Goal: Submit feedback/report problem

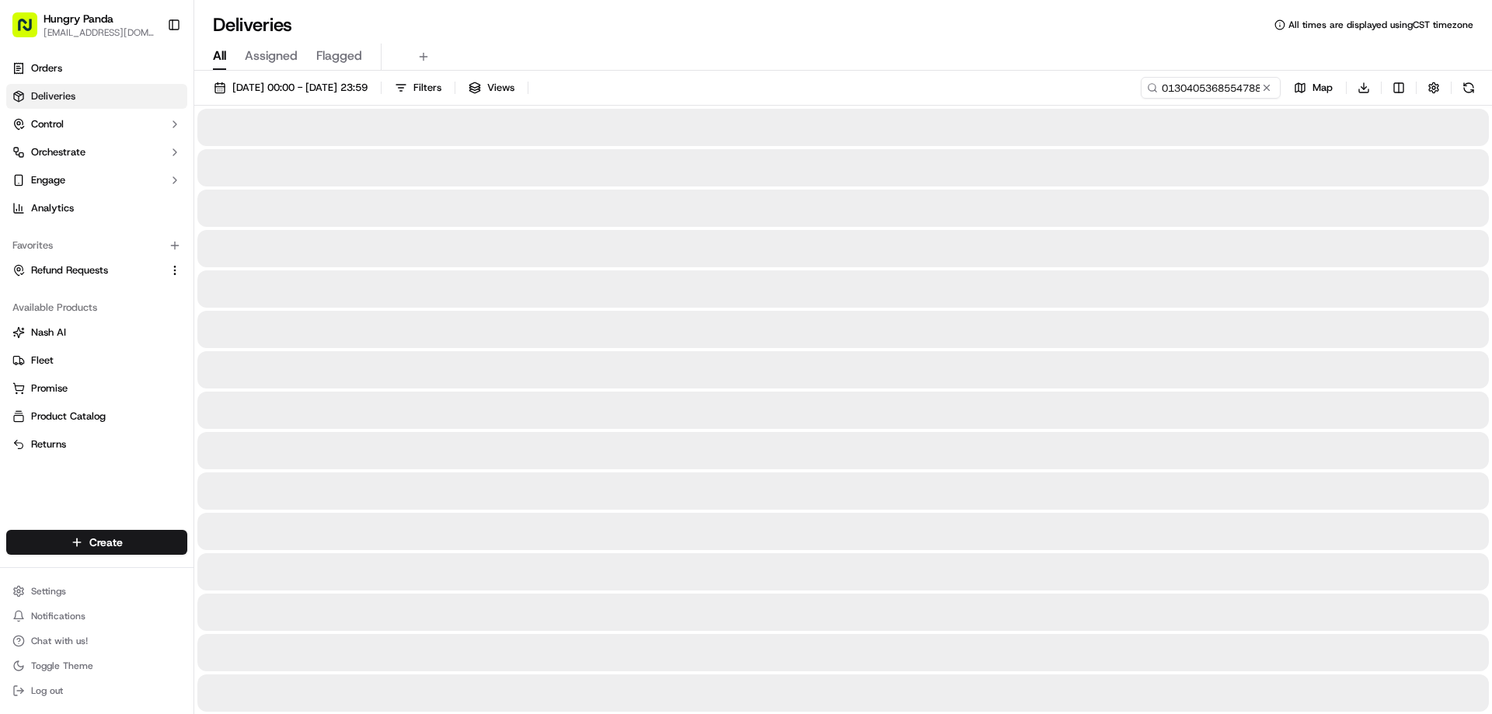
type input "0130405368554788041097"
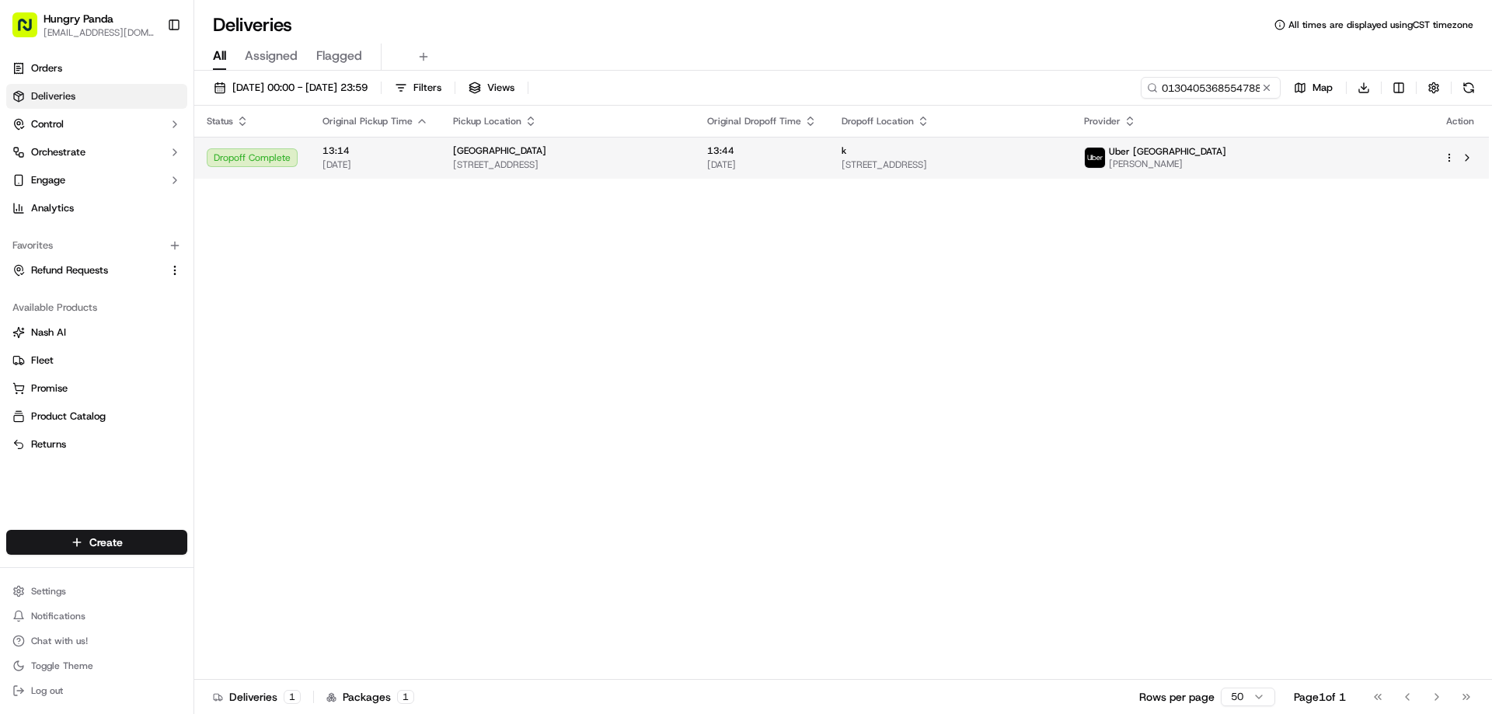
click at [817, 158] on div "13:44 21/09/2025" at bounding box center [762, 158] width 110 height 26
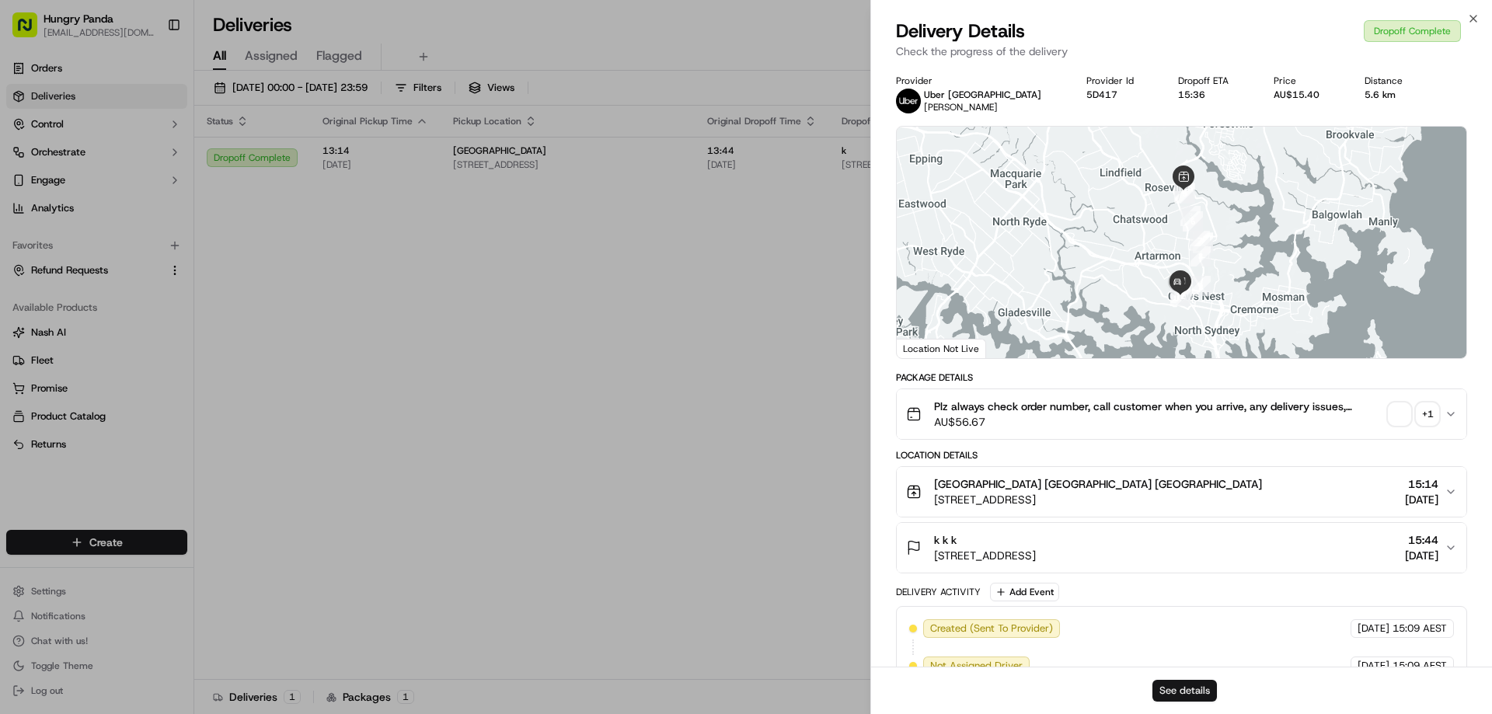
click at [1201, 686] on button "See details" at bounding box center [1185, 691] width 65 height 22
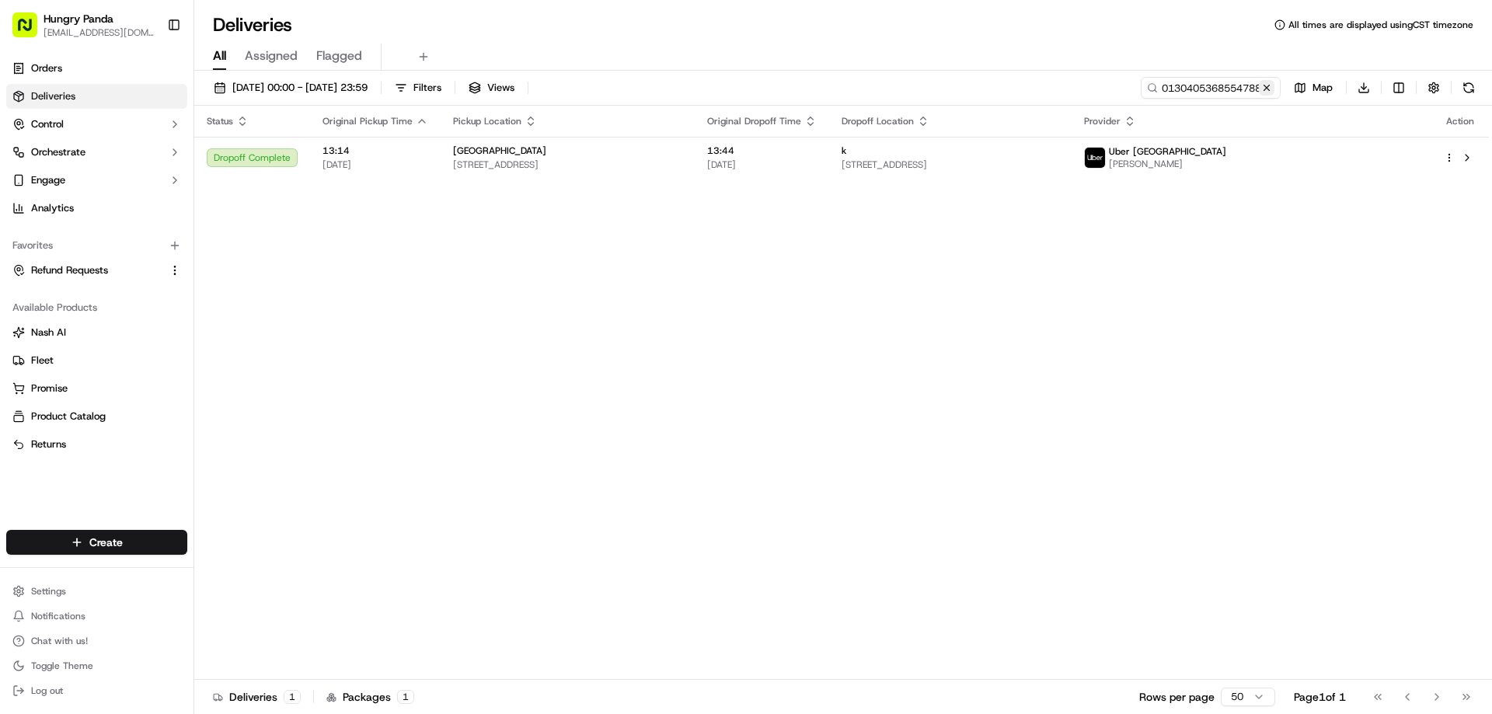
click at [1269, 89] on button at bounding box center [1267, 88] width 16 height 16
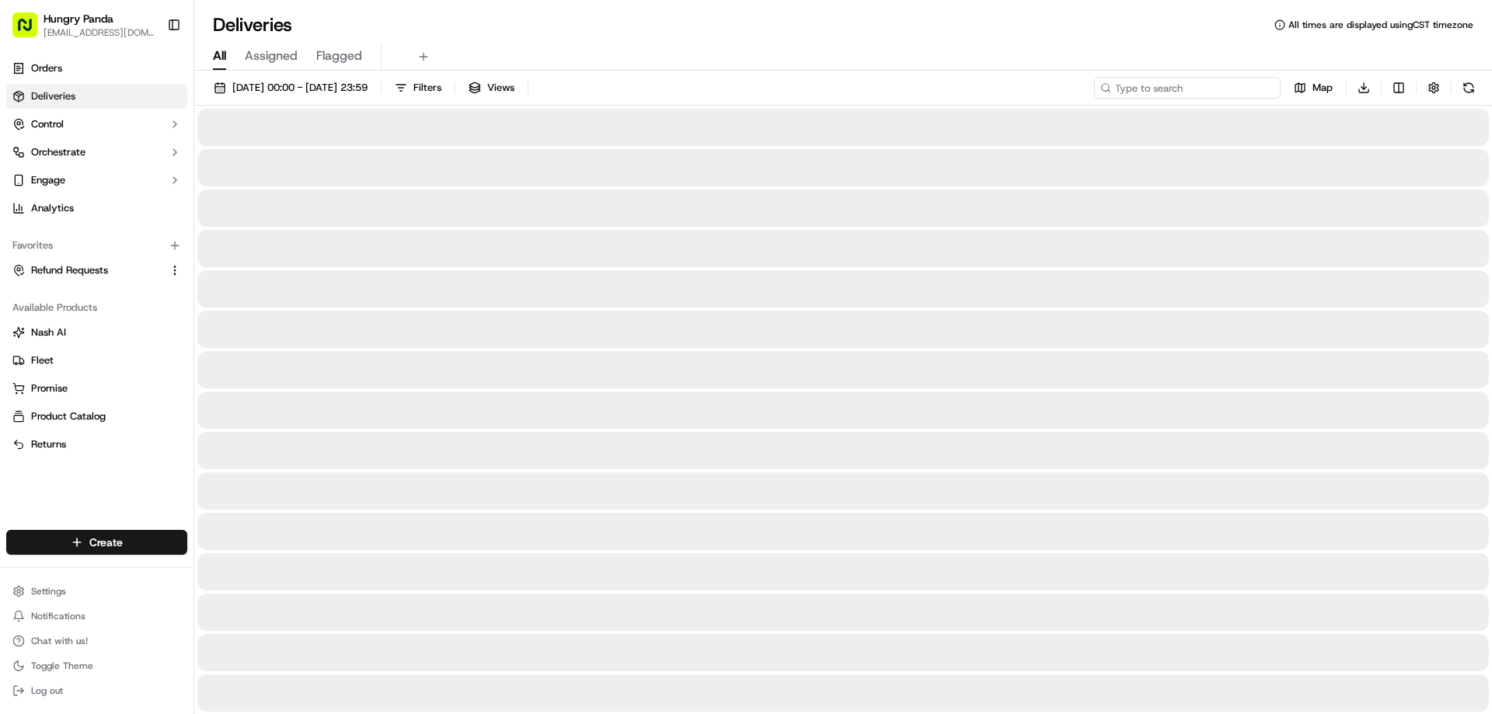
click at [1226, 88] on input at bounding box center [1187, 88] width 187 height 22
paste input "9239066572146768771577"
type input "9239066572146768771577"
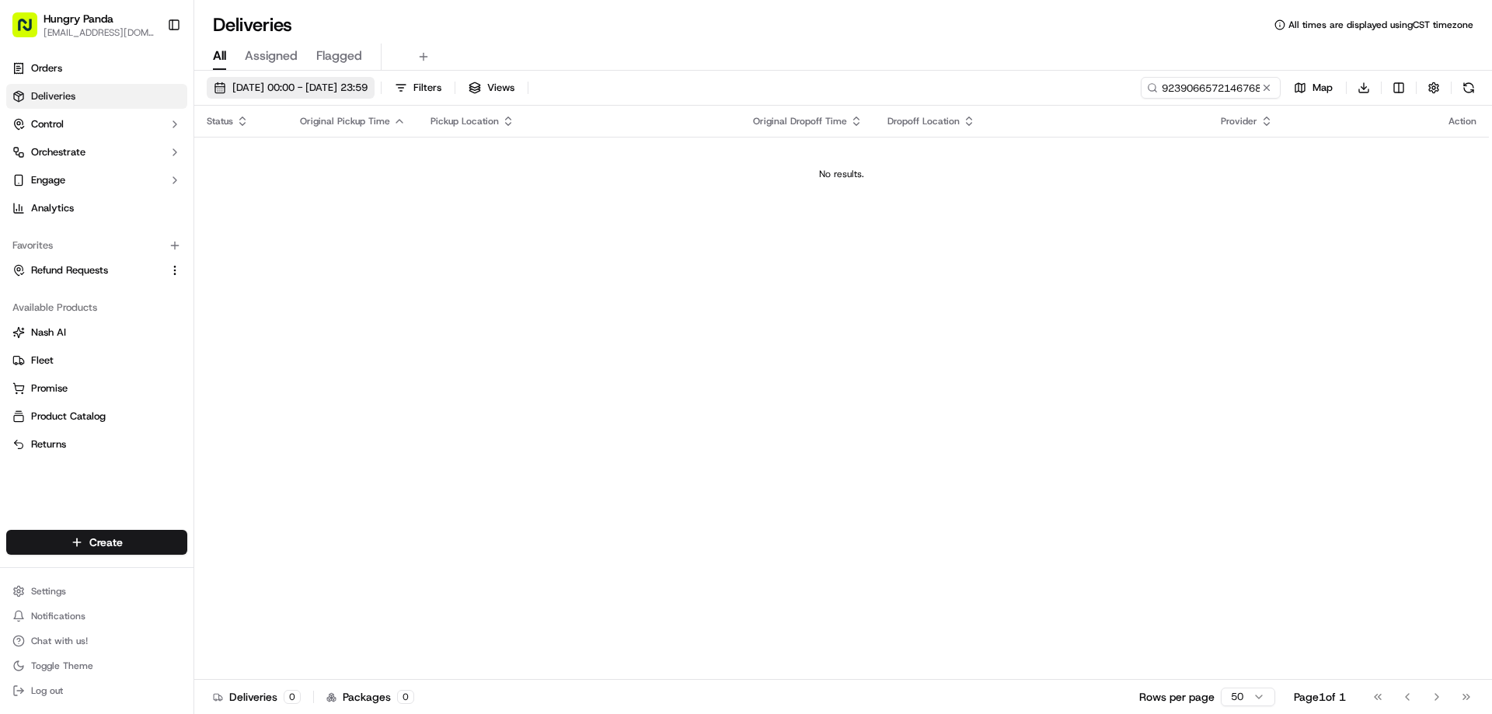
click at [329, 81] on span "10/09/2025 00:00 - 21/09/2025 23:59" at bounding box center [299, 88] width 135 height 14
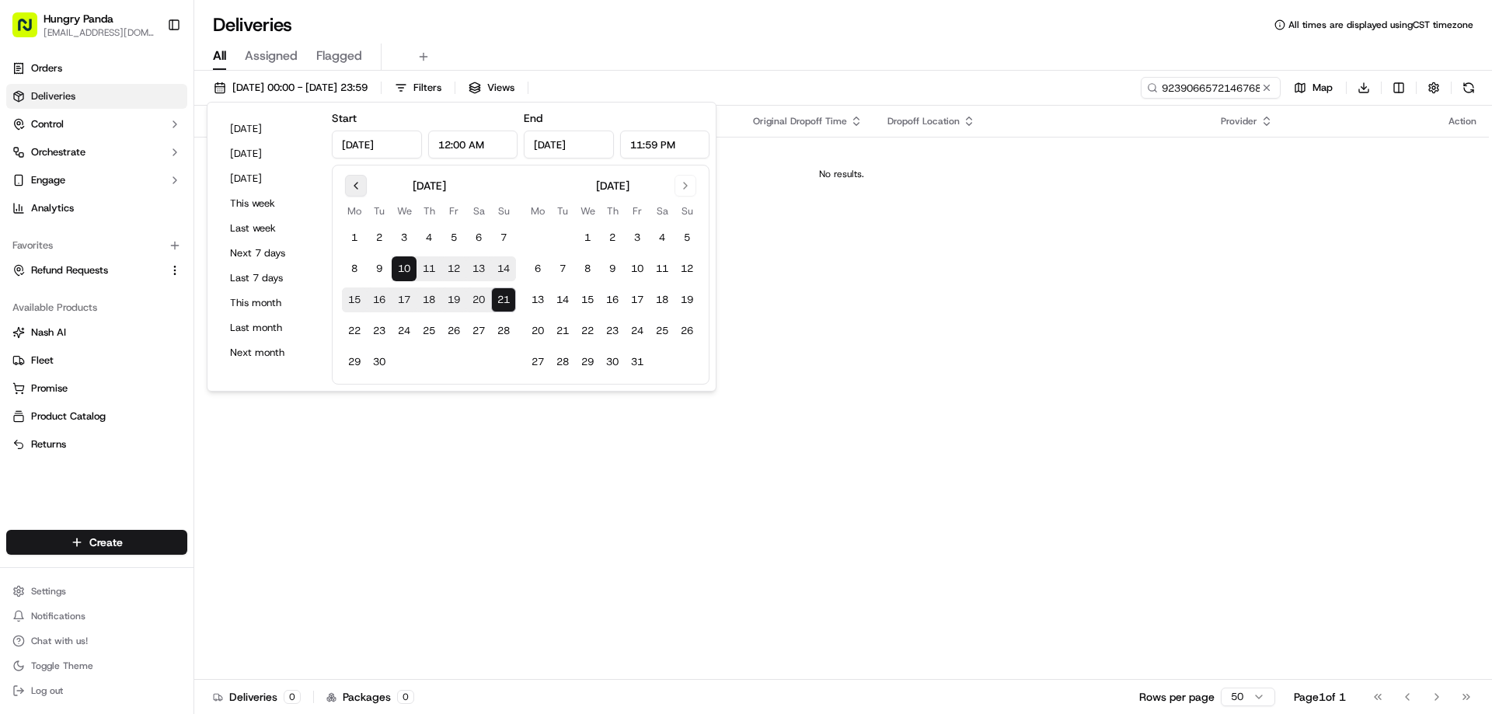
click at [359, 186] on button "Go to previous month" at bounding box center [356, 186] width 22 height 22
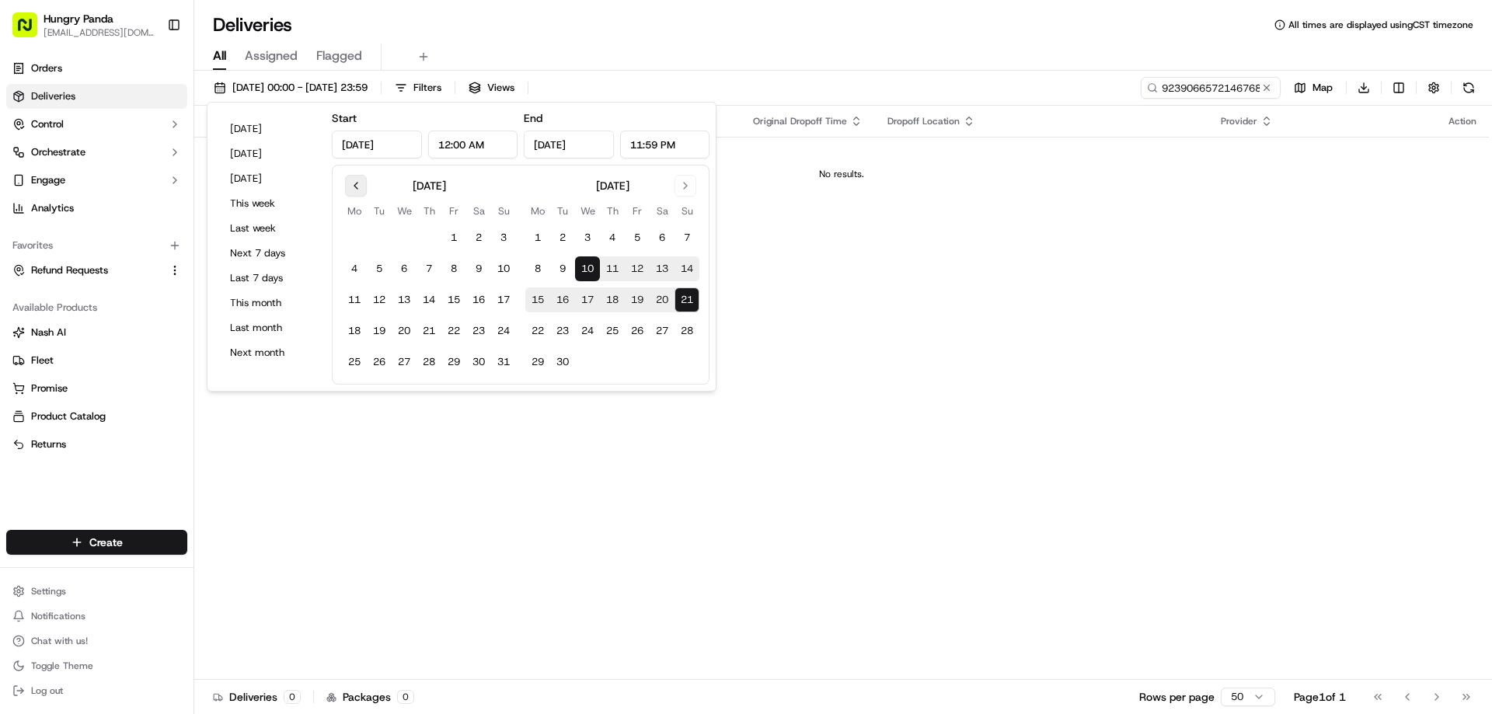
click at [359, 186] on button "Go to previous month" at bounding box center [356, 186] width 22 height 22
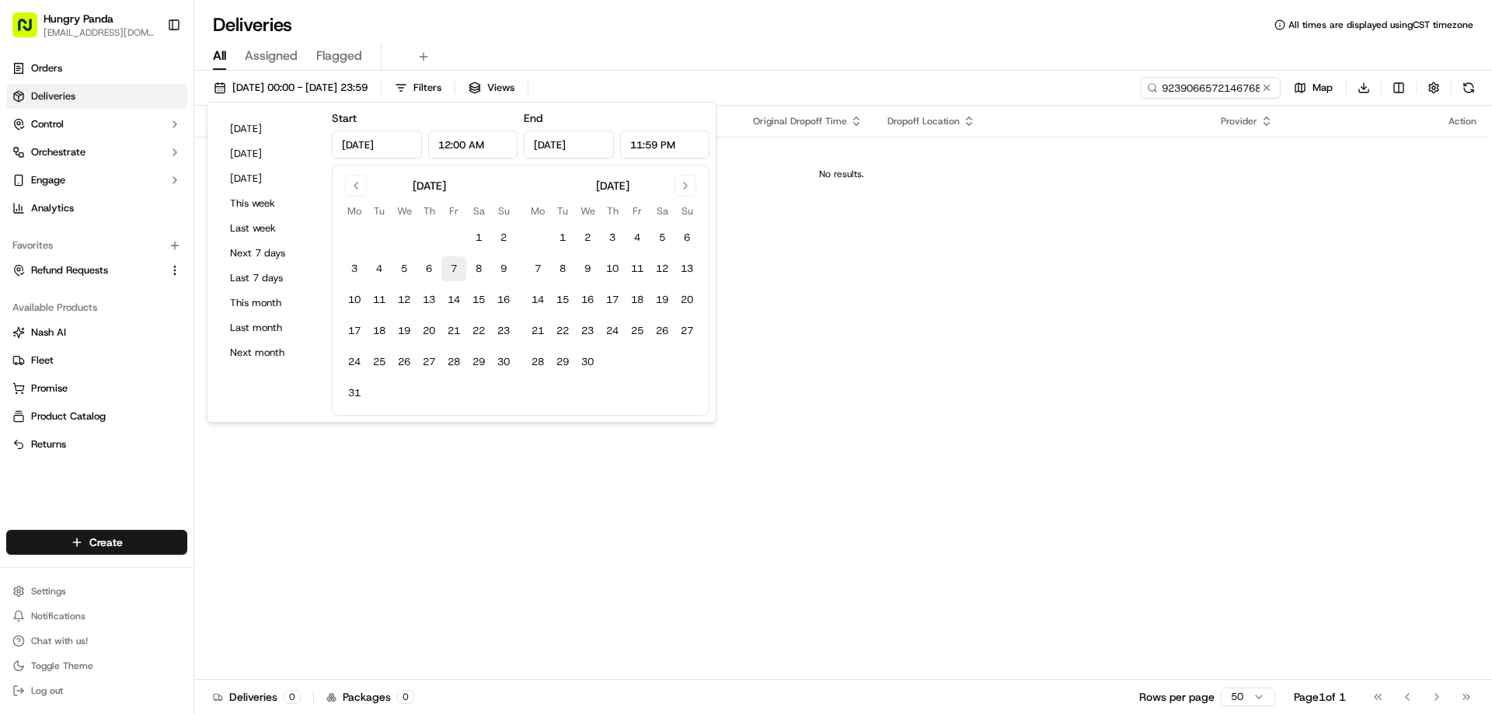
drag, startPoint x: 480, startPoint y: 241, endPoint x: 463, endPoint y: 273, distance: 36.2
click at [480, 240] on button "1" at bounding box center [478, 237] width 25 height 25
type input "Mar 1, 2025"
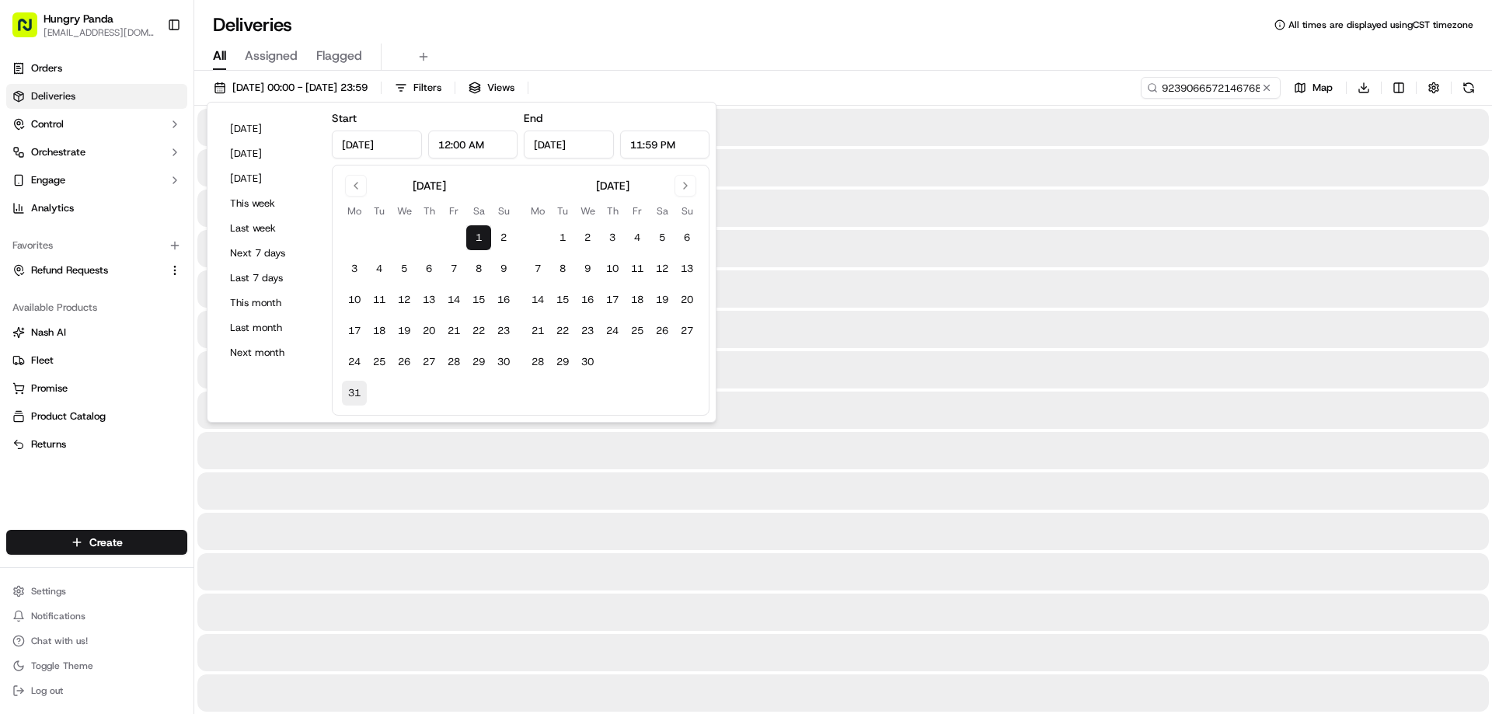
click at [353, 392] on button "31" at bounding box center [354, 393] width 25 height 25
type input "Mar 31, 2025"
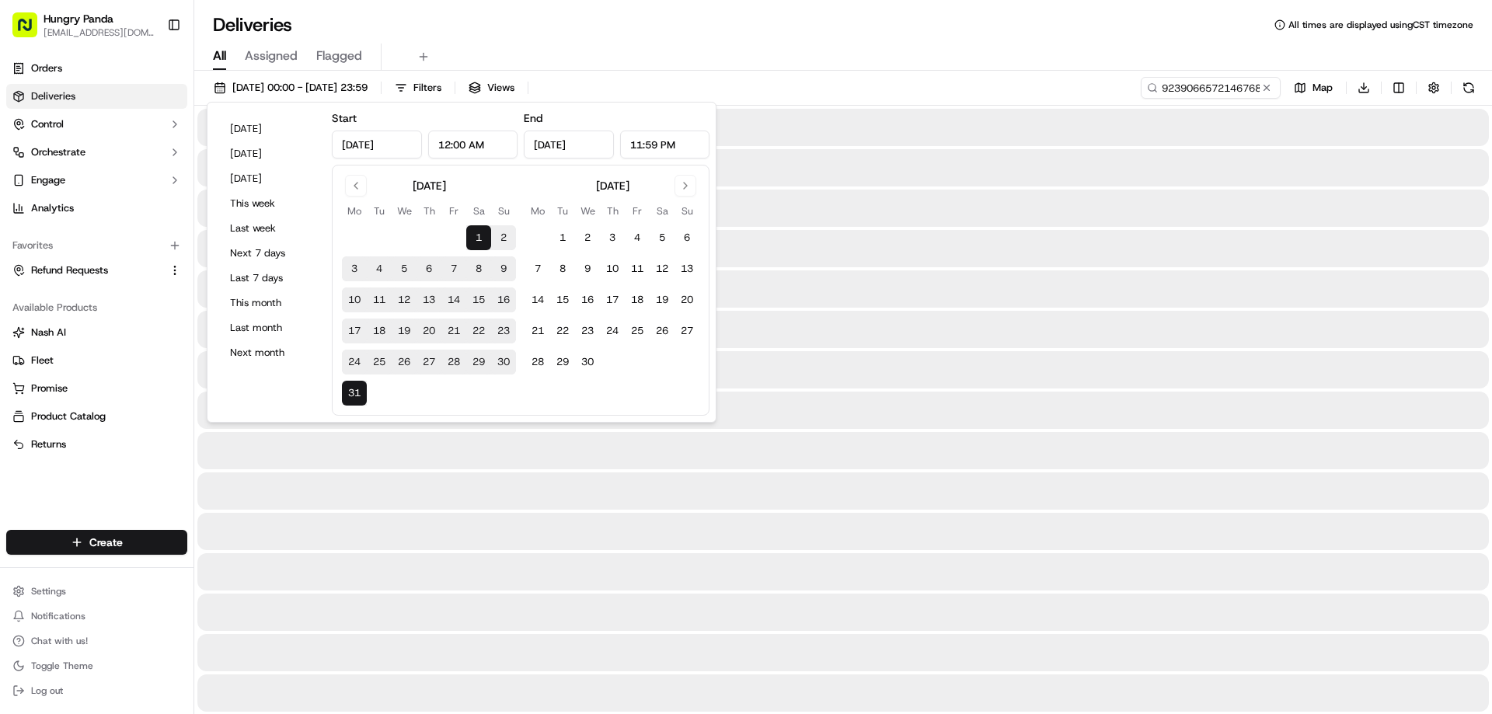
click at [833, 51] on div "All Assigned Flagged" at bounding box center [843, 57] width 1298 height 27
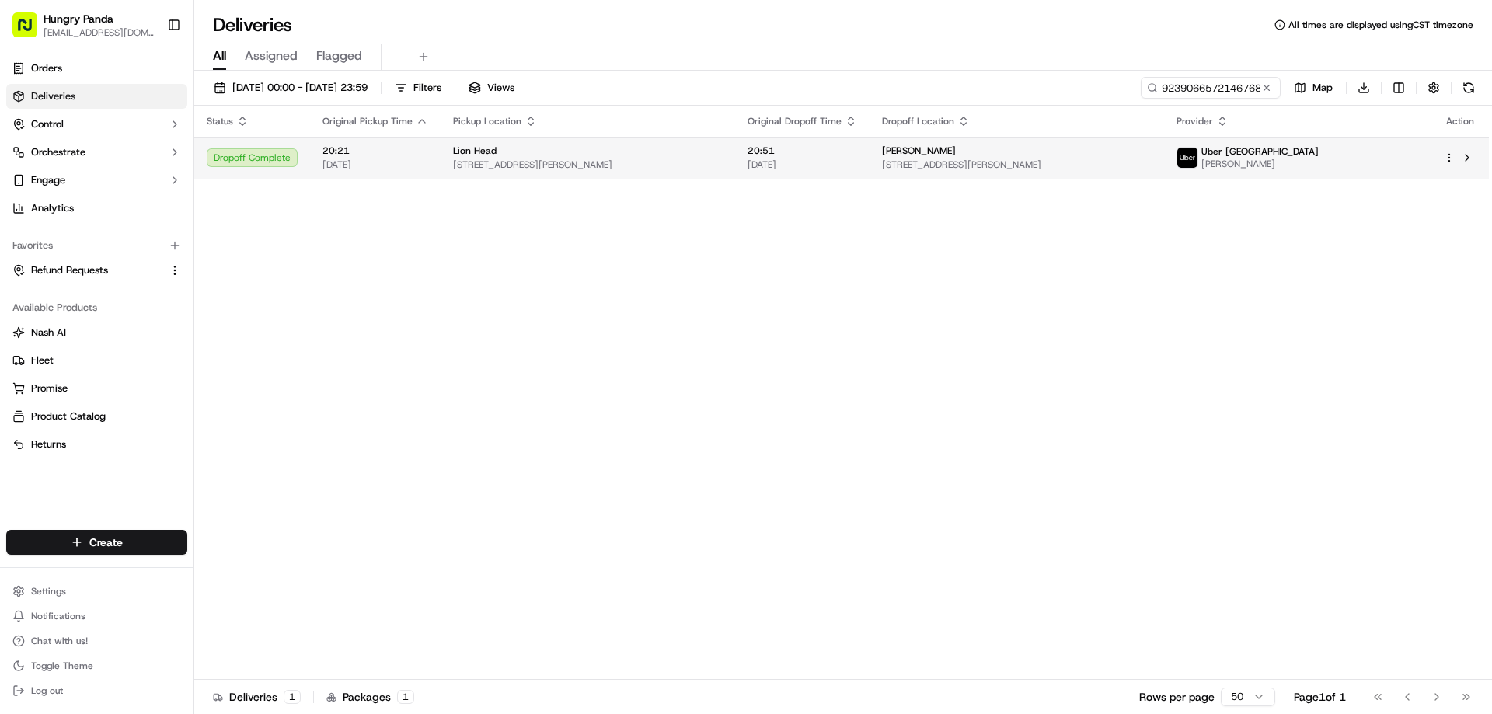
click at [817, 152] on span "20:51" at bounding box center [803, 151] width 110 height 12
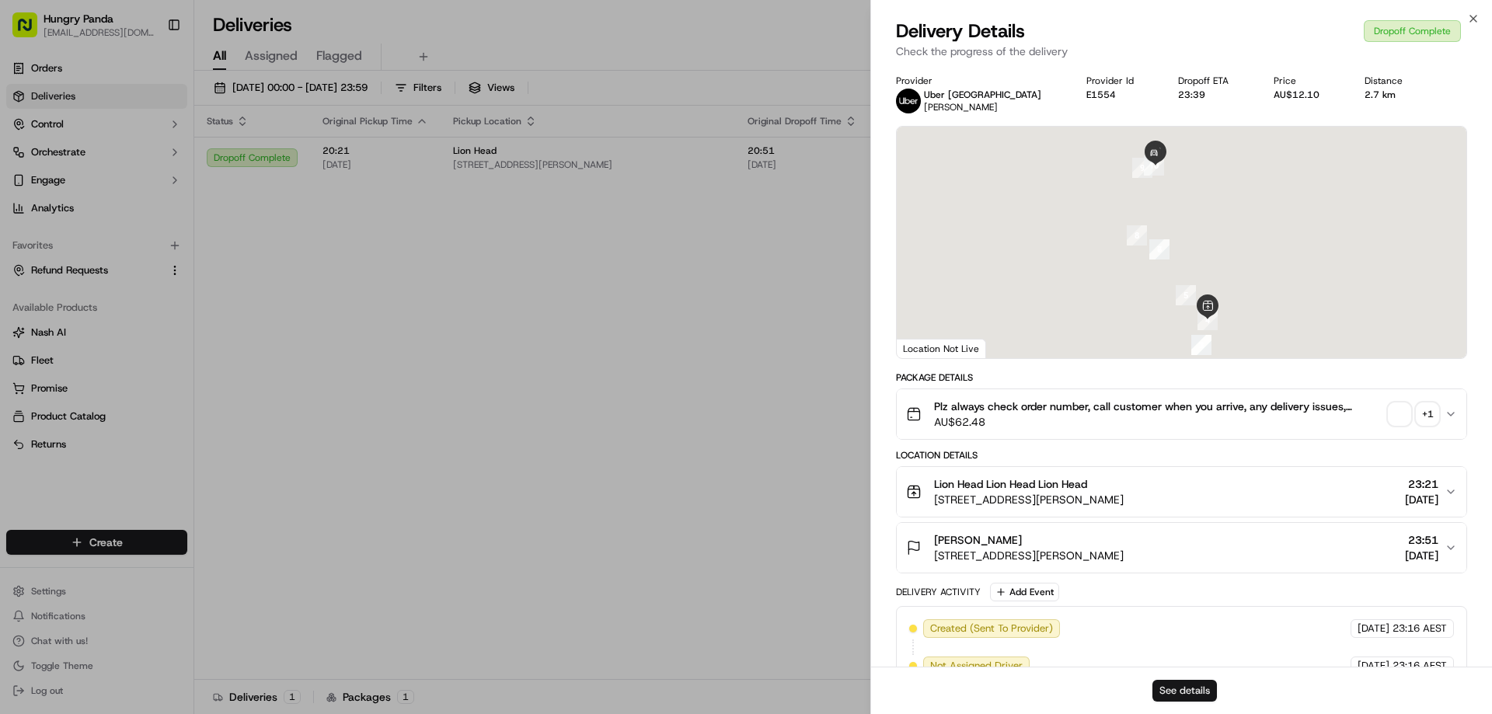
click at [1195, 695] on button "See details" at bounding box center [1185, 691] width 65 height 22
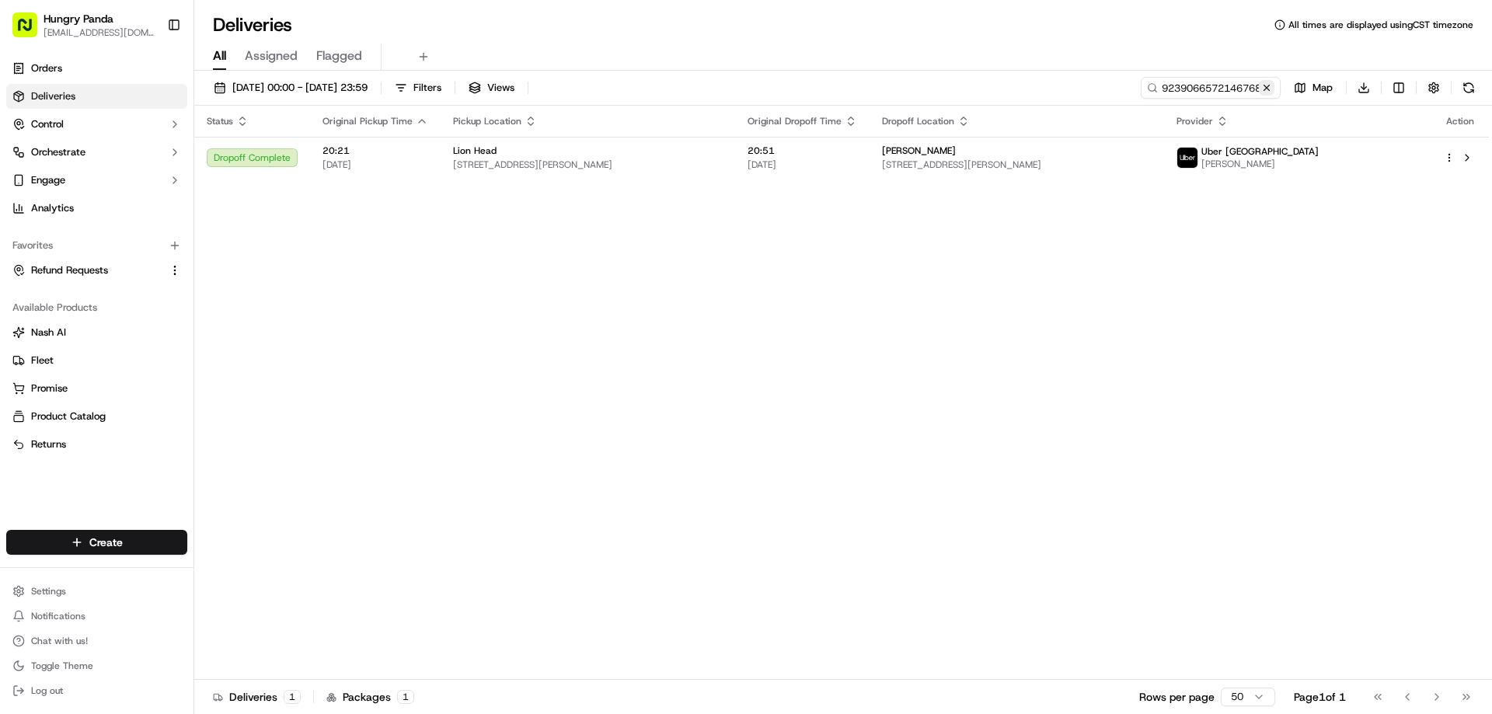
click at [1268, 86] on button at bounding box center [1267, 88] width 16 height 16
click at [1266, 86] on input at bounding box center [1187, 88] width 187 height 22
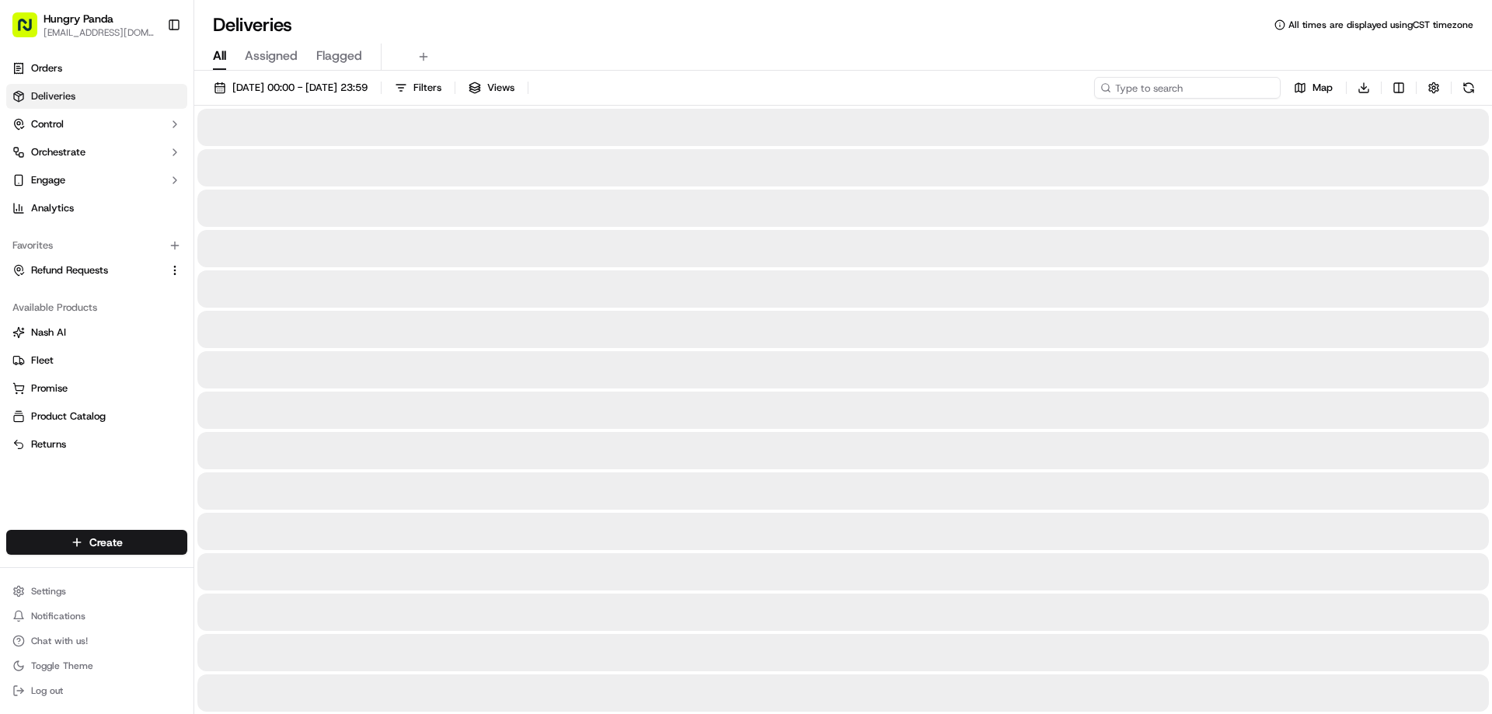
paste input "2636479148959753321891"
type input "2636479148959753321891"
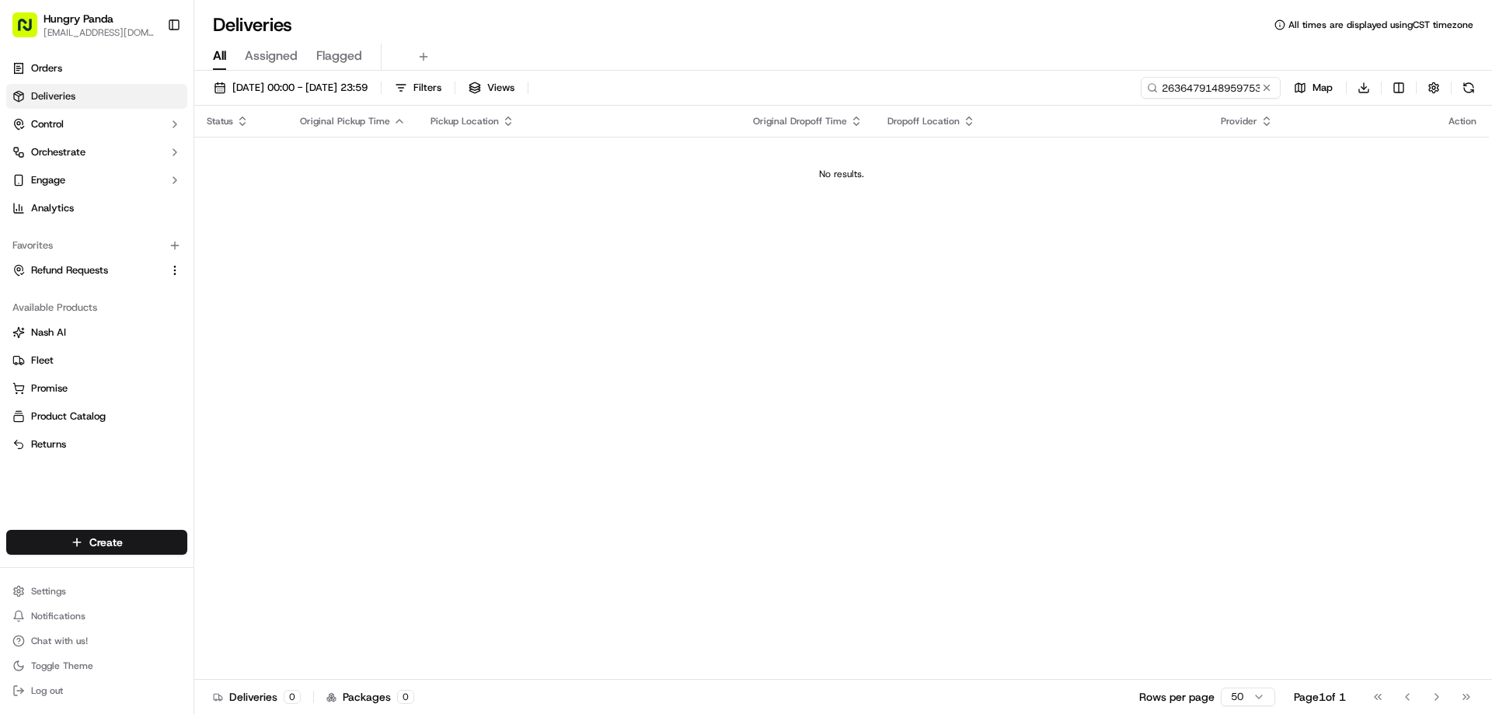
click at [328, 75] on div "01/03/2025 00:00 - 31/03/2025 23:59 Filters Views 2636479148959753321891 Map Do…" at bounding box center [843, 394] width 1298 height 647
click at [368, 94] on span "01/03/2025 00:00 - 31/03/2025 23:59" at bounding box center [299, 88] width 135 height 14
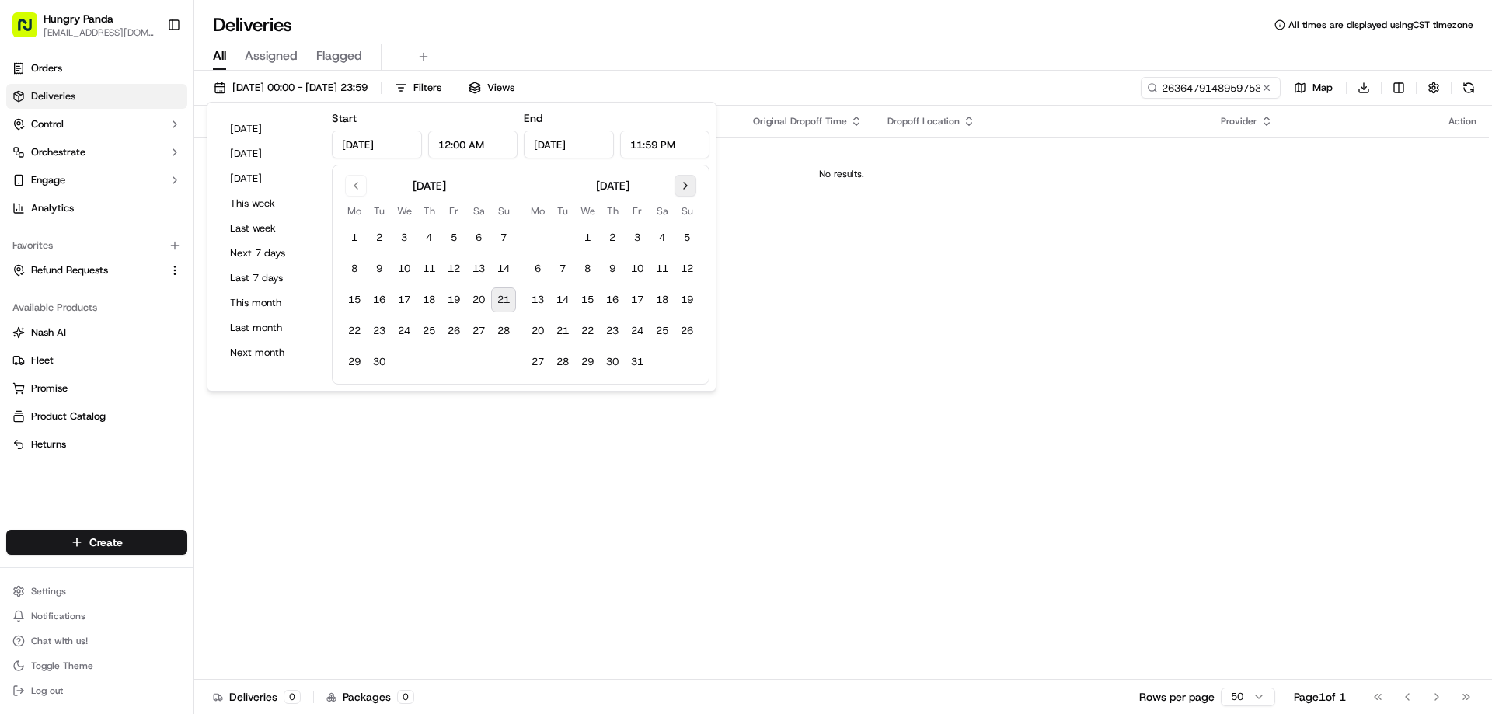
click at [681, 185] on button "Go to next month" at bounding box center [686, 186] width 22 height 22
click at [352, 187] on button "Go to previous month" at bounding box center [356, 186] width 22 height 22
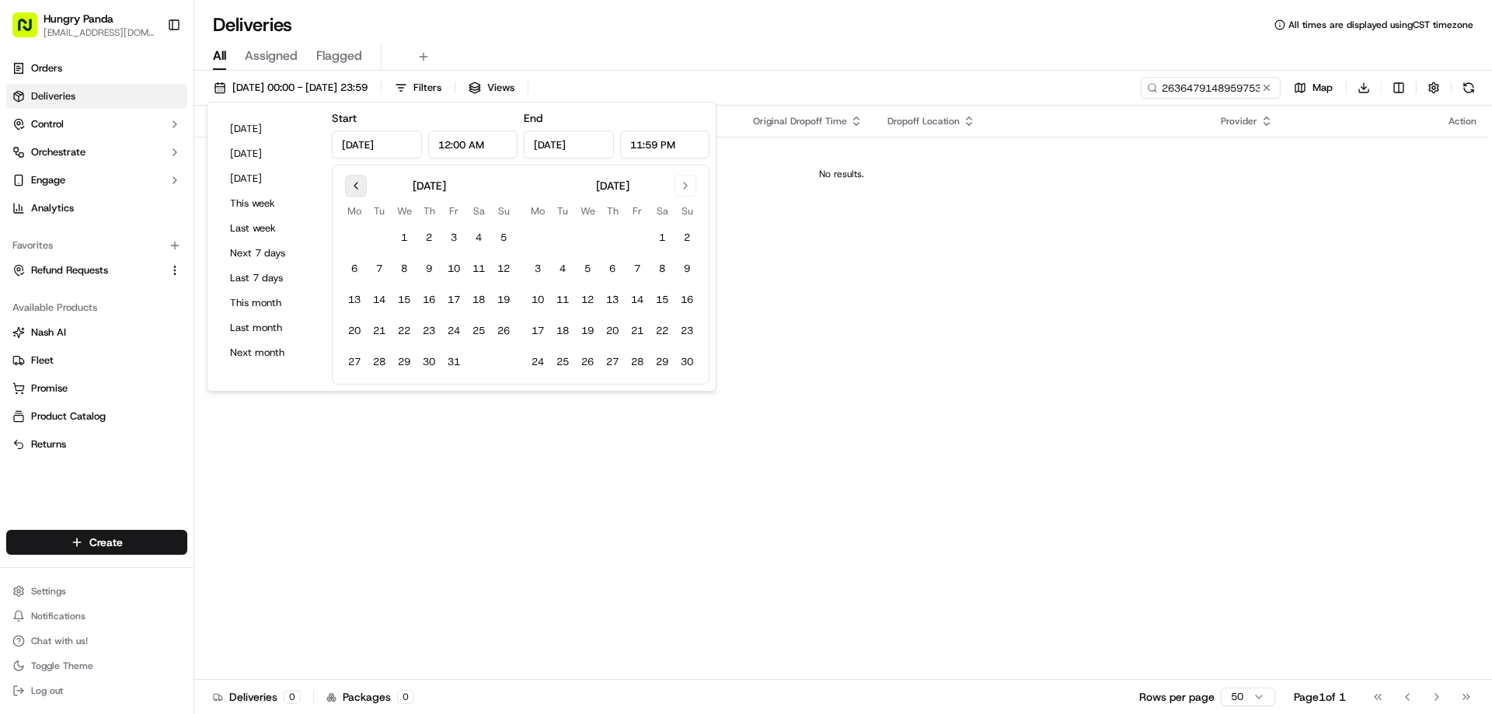
click at [354, 188] on button "Go to previous month" at bounding box center [356, 186] width 22 height 22
click at [378, 298] on button "16" at bounding box center [379, 300] width 25 height 25
type input "Sep 16, 2025"
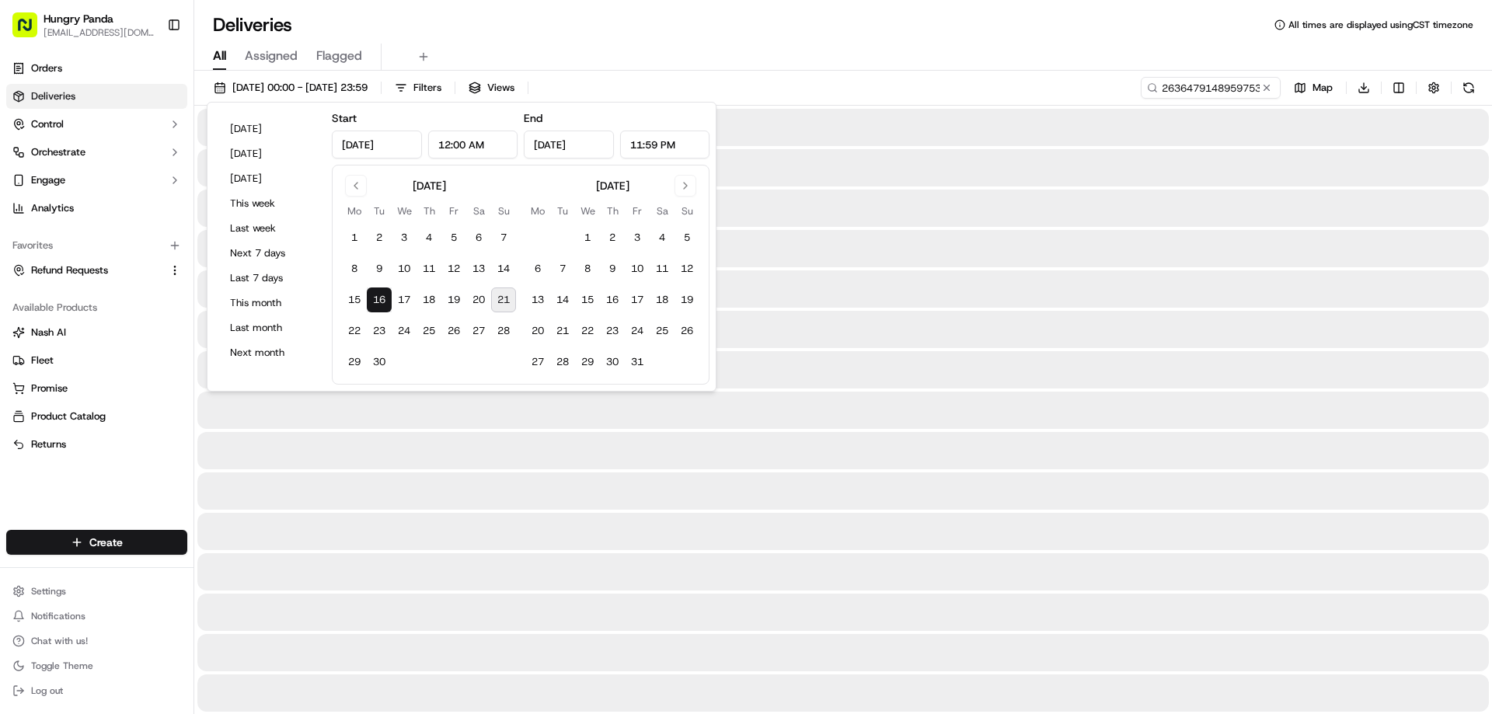
click at [500, 298] on button "21" at bounding box center [503, 300] width 25 height 25
type input "Sep 21, 2025"
click at [820, 103] on div "16/09/2025 00:00 - 21/09/2025 23:59 Filters Views 2636479148959753321891 Map Do…" at bounding box center [843, 91] width 1298 height 29
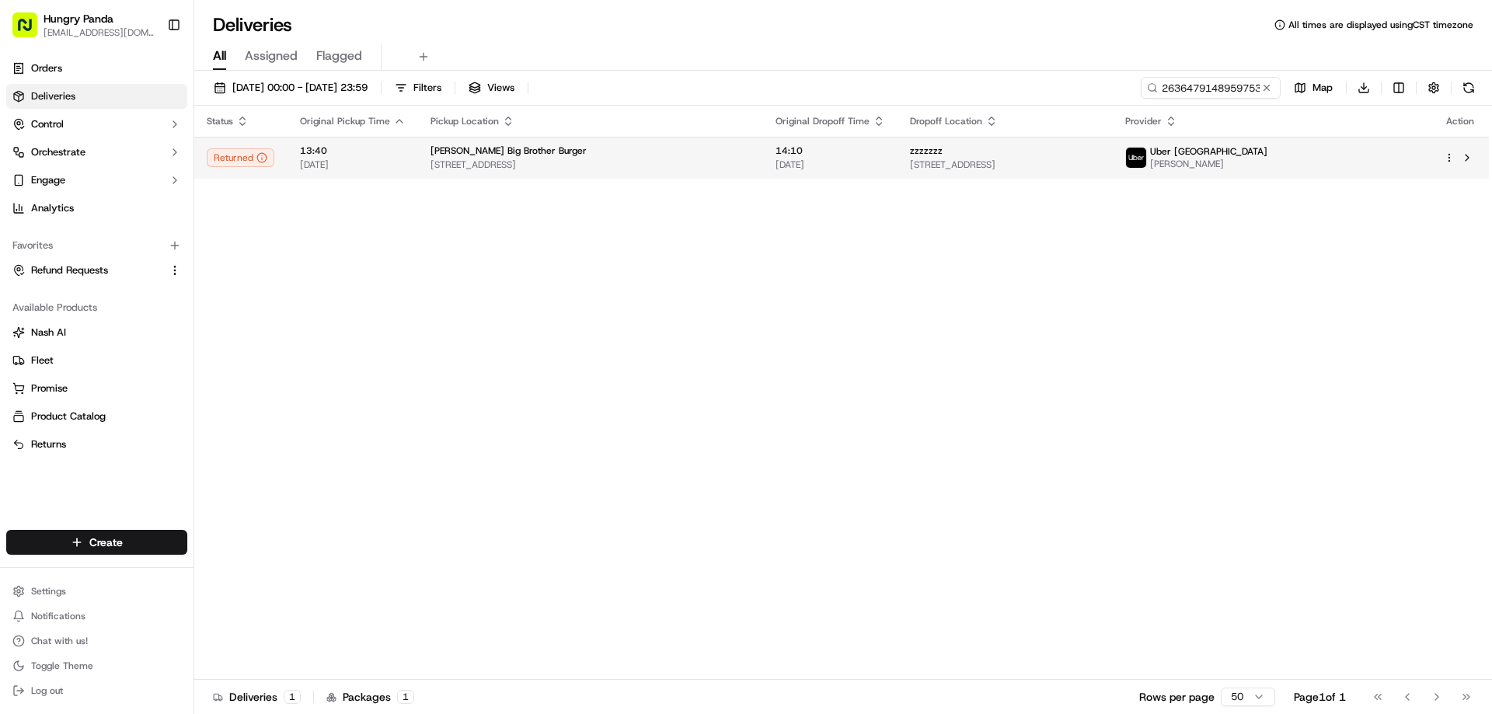
click at [849, 161] on span "[DATE]" at bounding box center [831, 165] width 110 height 12
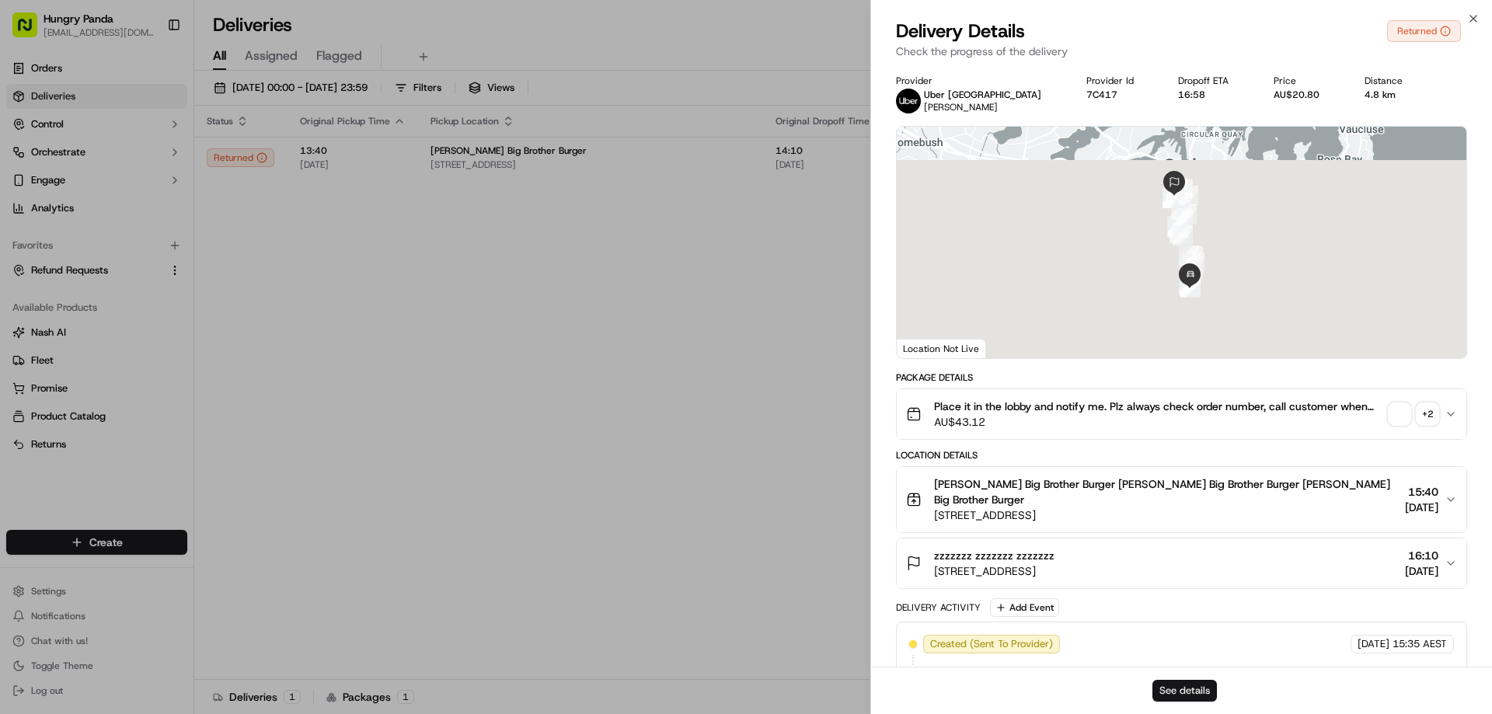
click at [1191, 687] on button "See details" at bounding box center [1185, 691] width 65 height 22
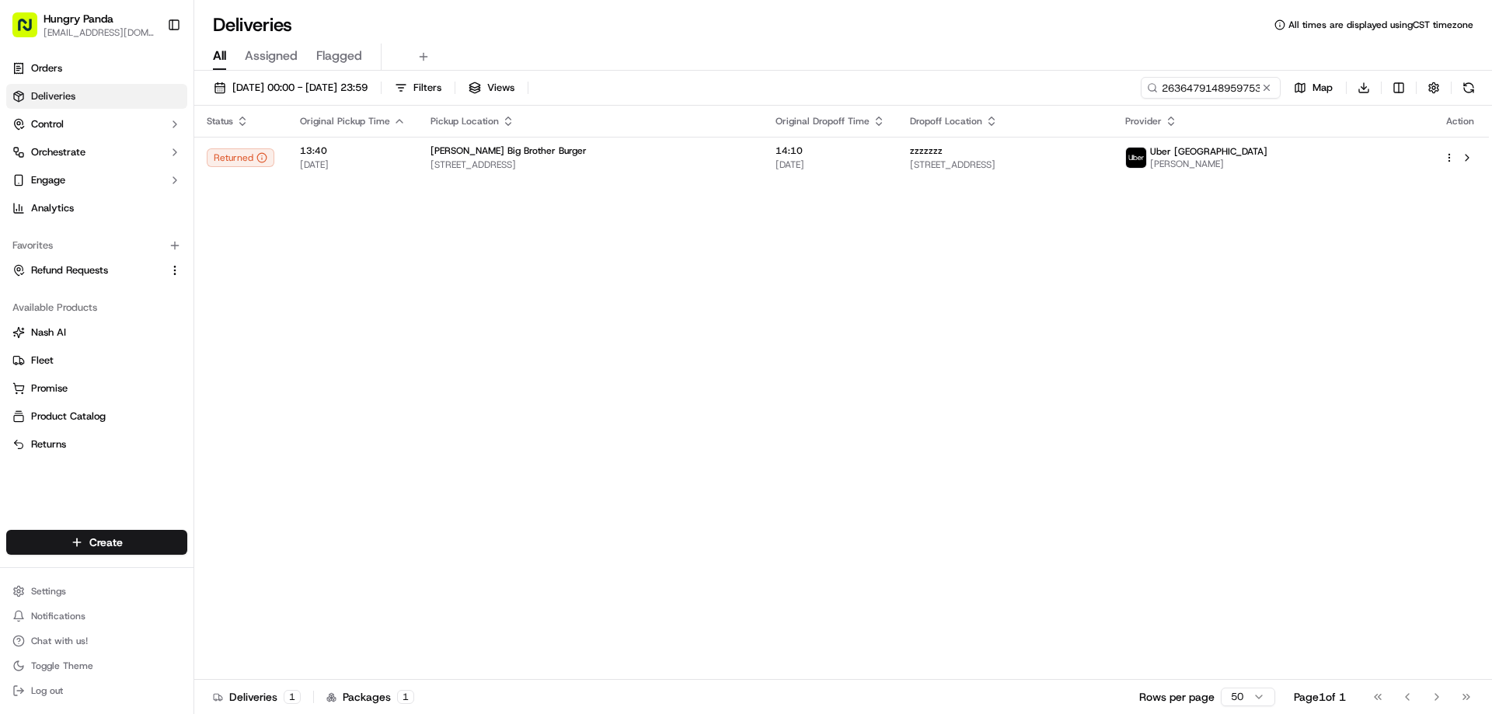
click at [1266, 84] on button at bounding box center [1267, 88] width 16 height 16
click at [1266, 84] on input at bounding box center [1187, 88] width 187 height 22
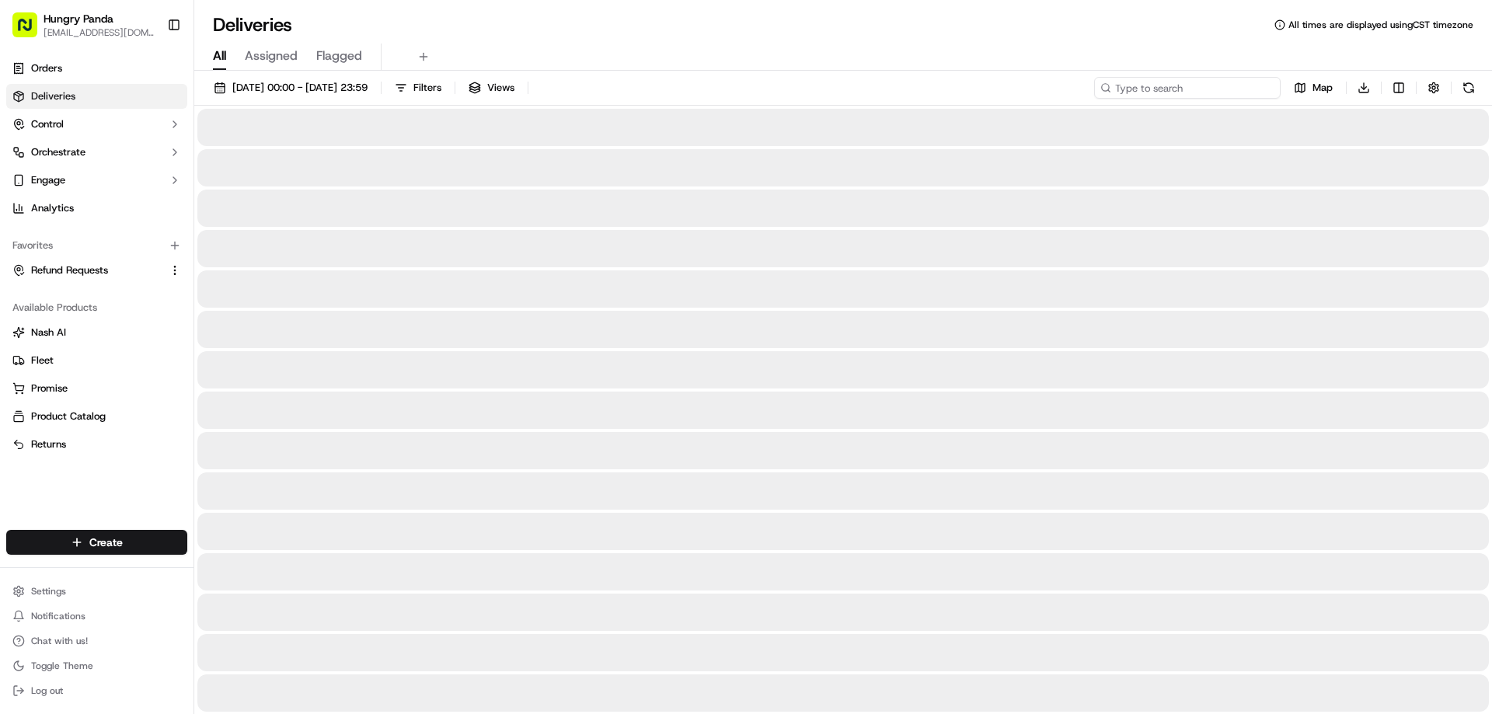
paste input "7433480568350707371385"
type input "7433480568350707371385"
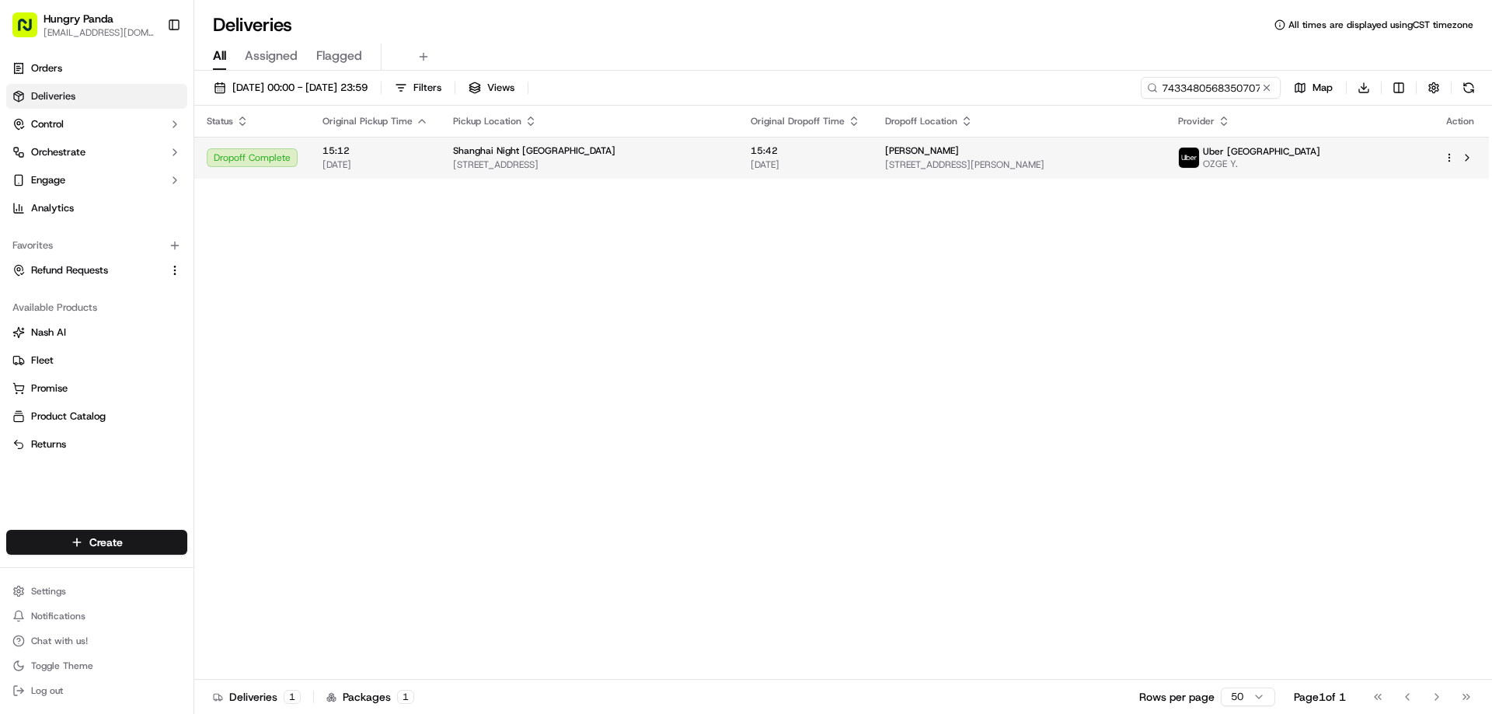
click at [845, 164] on span "[DATE]" at bounding box center [806, 165] width 110 height 12
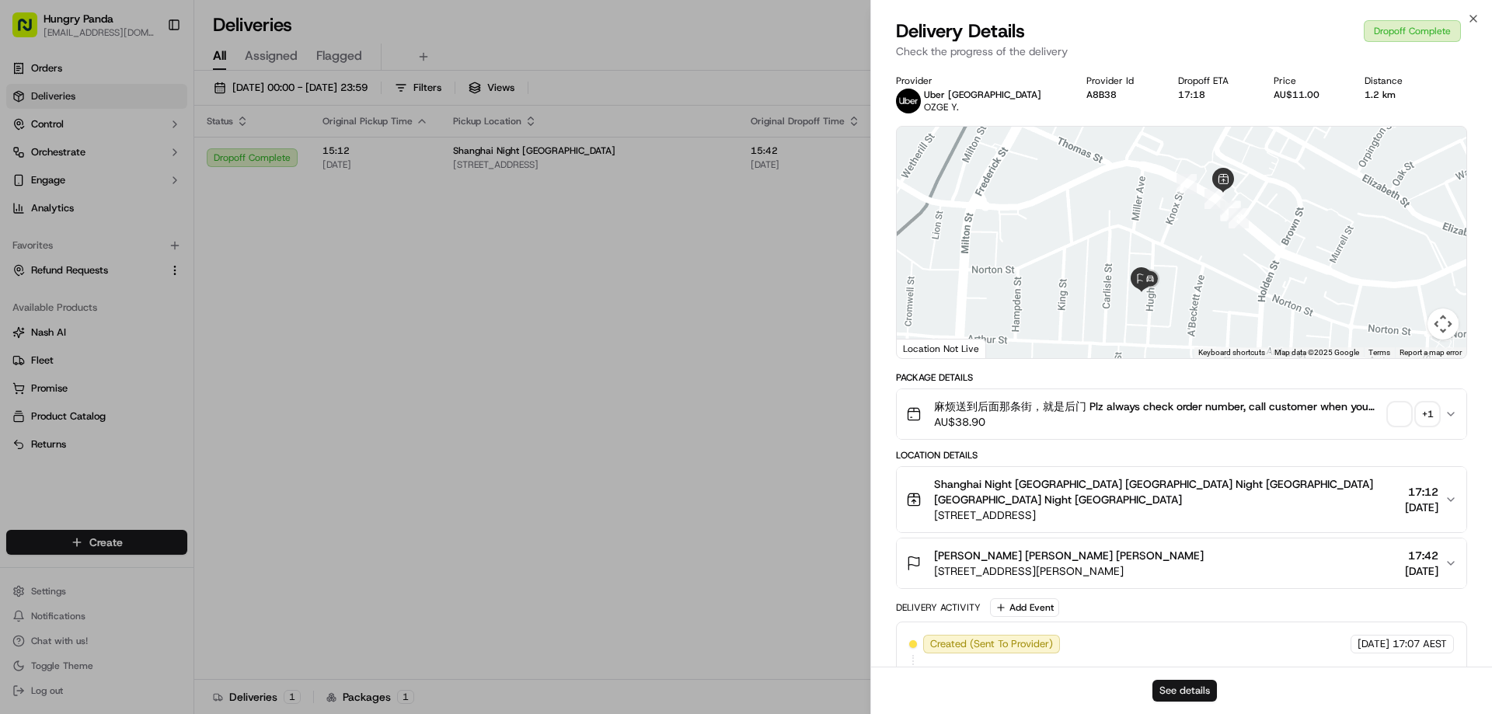
click at [1185, 684] on button "See details" at bounding box center [1185, 691] width 65 height 22
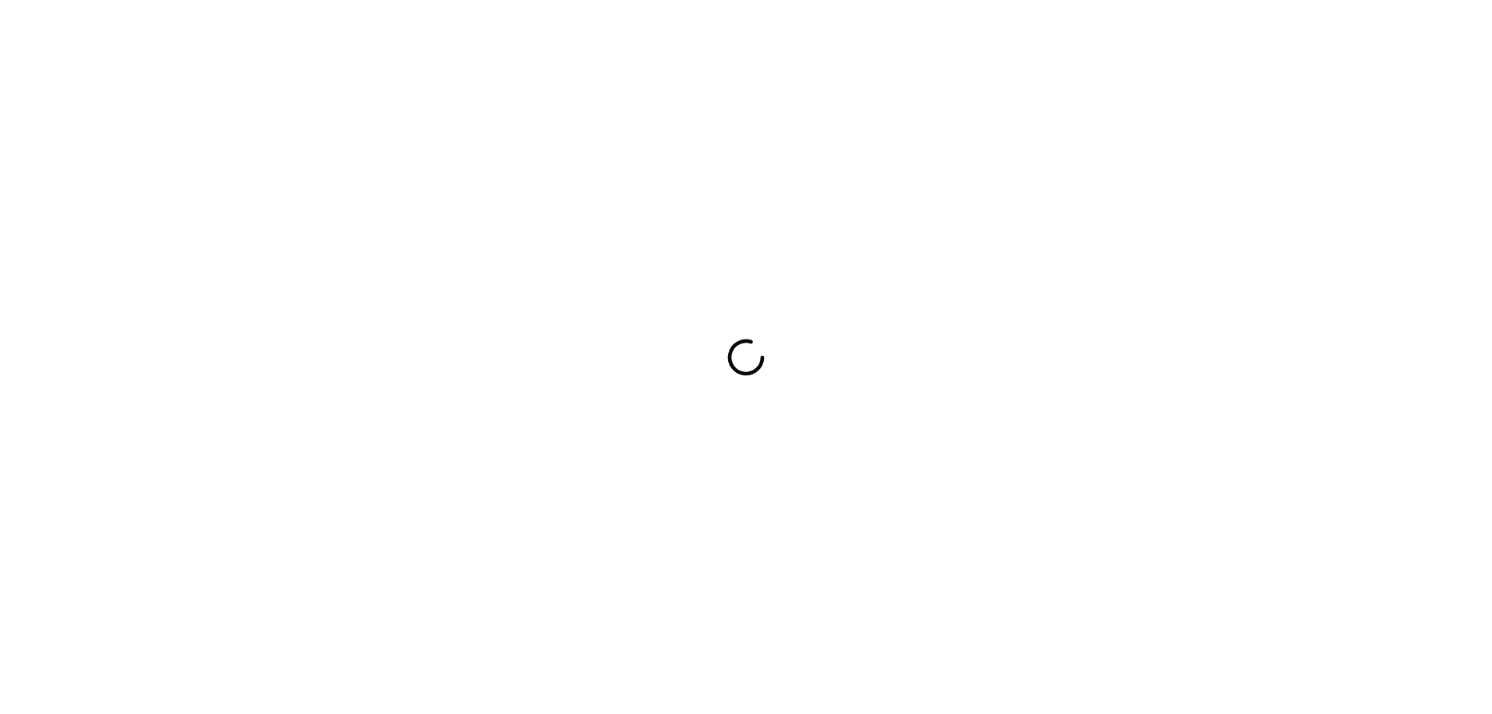
click at [816, 379] on div at bounding box center [746, 357] width 1492 height 714
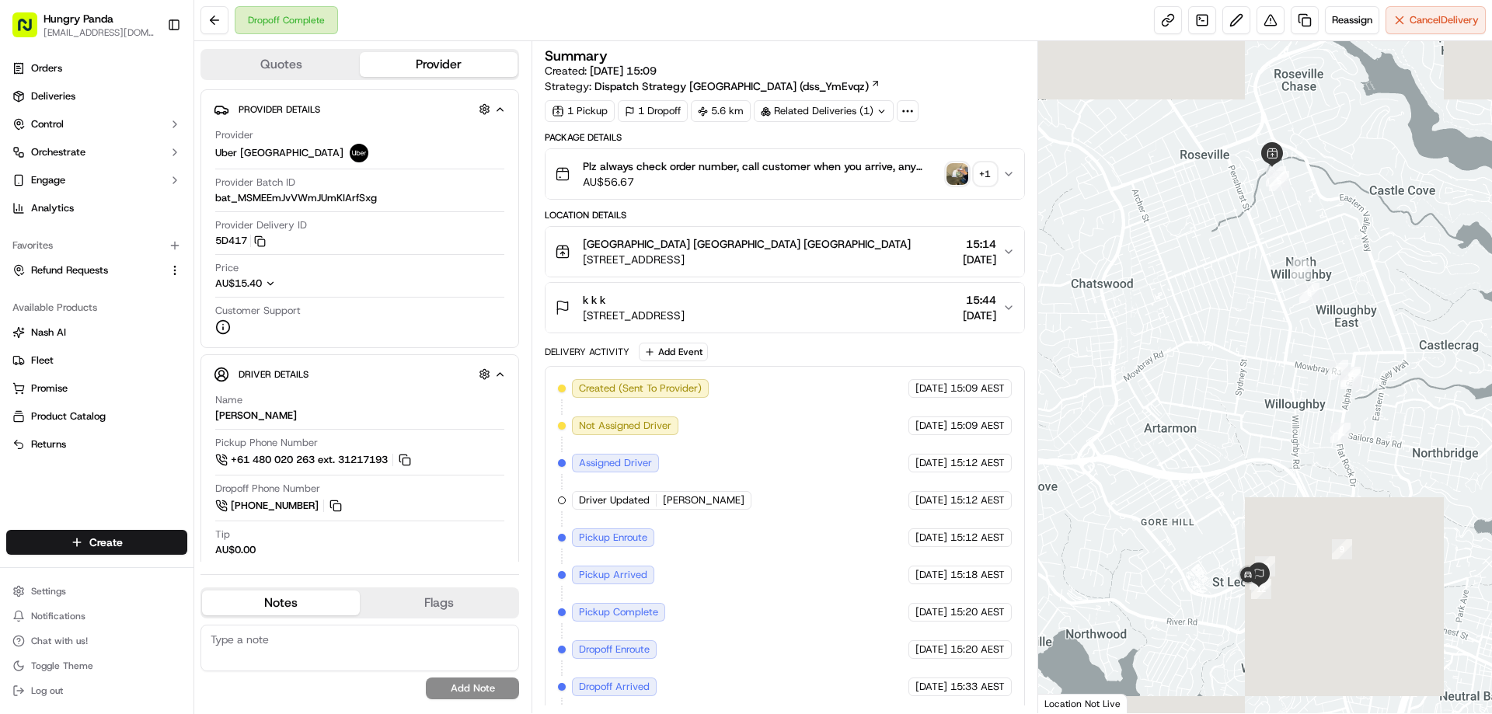
click at [1014, 171] on button "Plz always check order number, call customer when you arrive, any delivery issu…" at bounding box center [785, 174] width 478 height 50
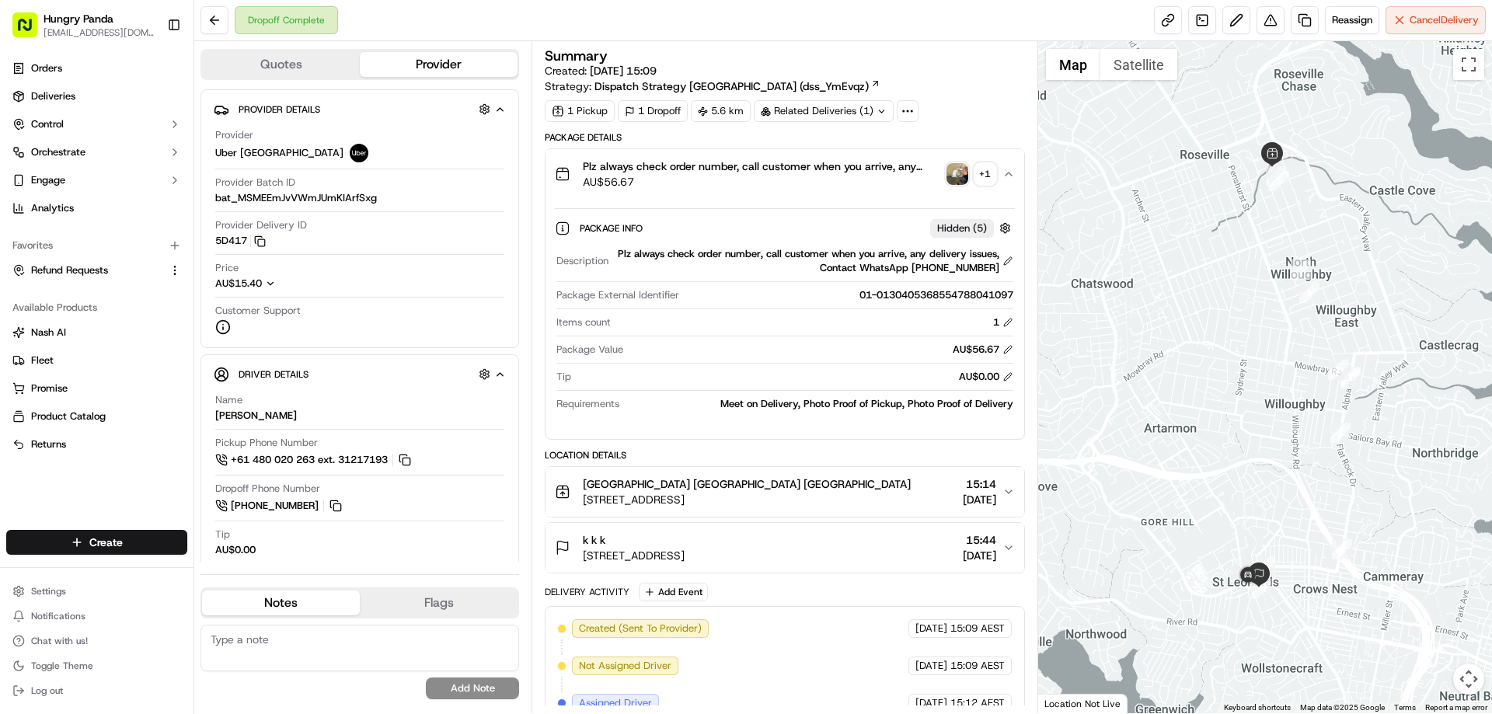
click at [961, 170] on img "button" at bounding box center [958, 174] width 22 height 22
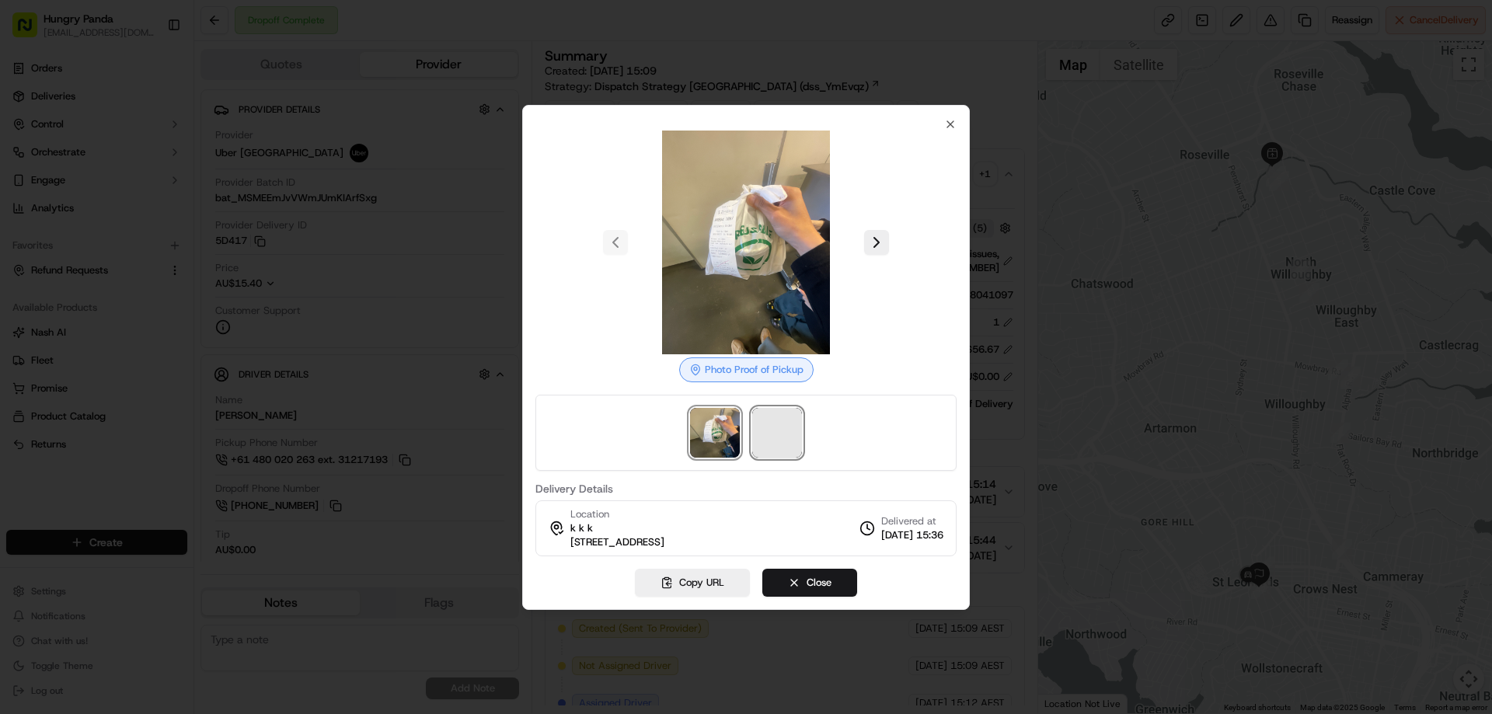
click at [761, 428] on span at bounding box center [777, 433] width 50 height 50
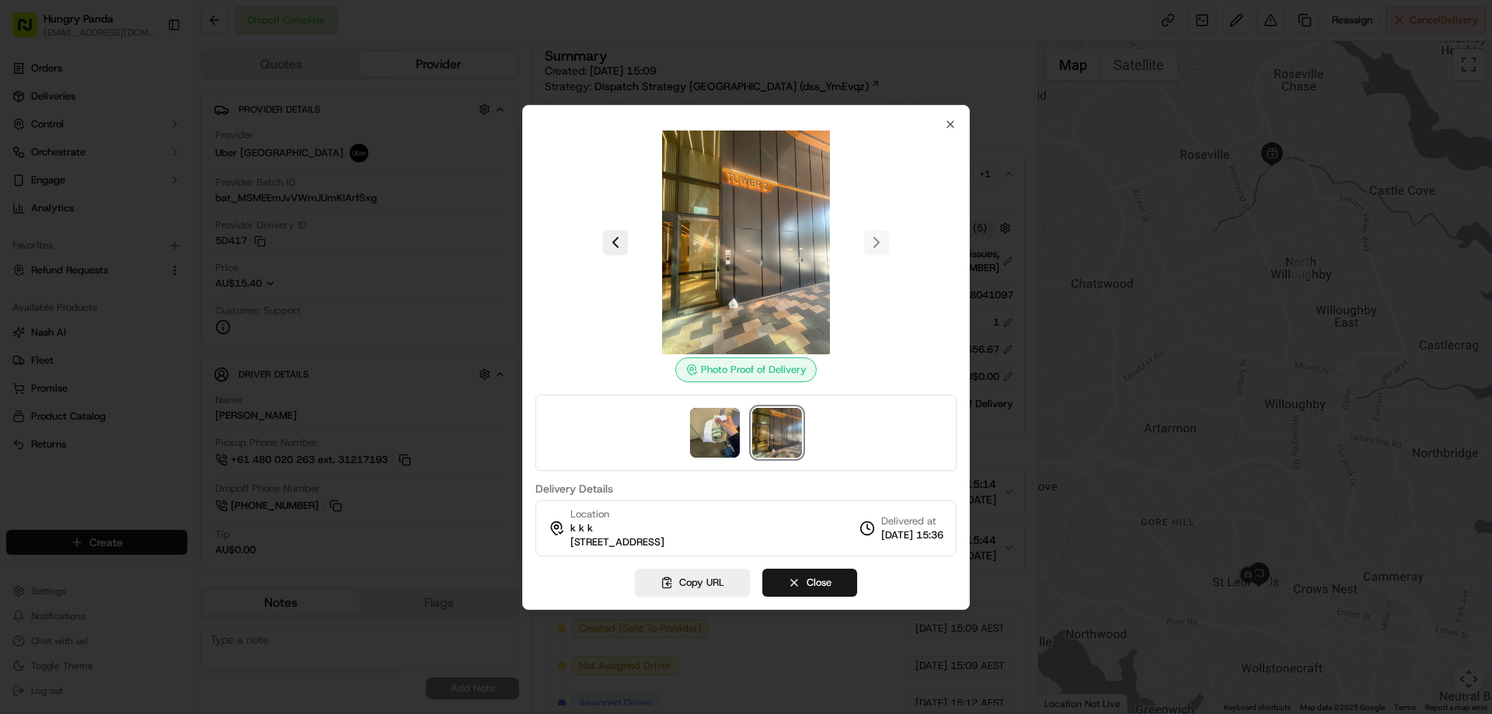
click at [1264, 23] on div at bounding box center [746, 357] width 1492 height 714
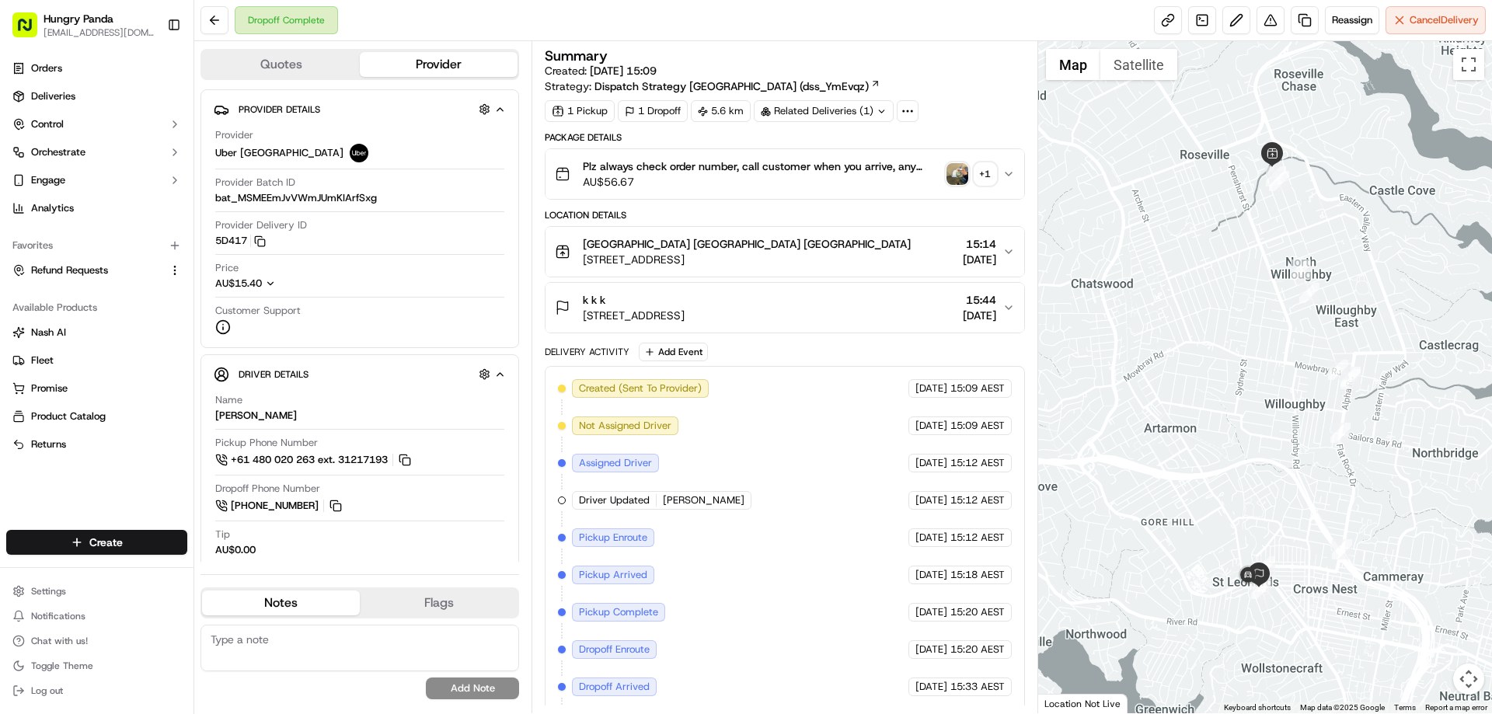
click at [1264, 36] on div "Dropoff Complete Reassign Cancel Delivery" at bounding box center [843, 20] width 1298 height 41
click at [1273, 24] on button at bounding box center [1271, 20] width 28 height 28
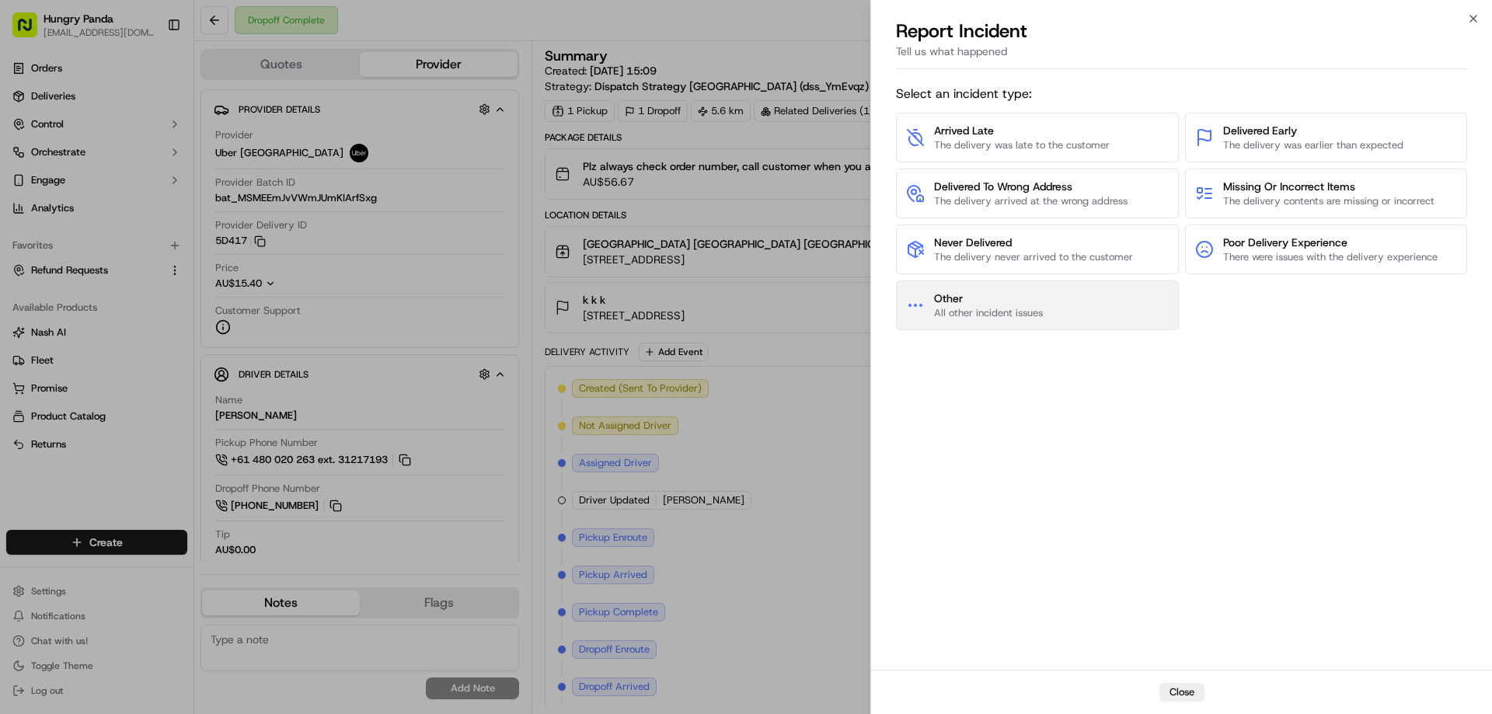
click at [1071, 321] on button "Other All other incident issues" at bounding box center [1037, 306] width 283 height 50
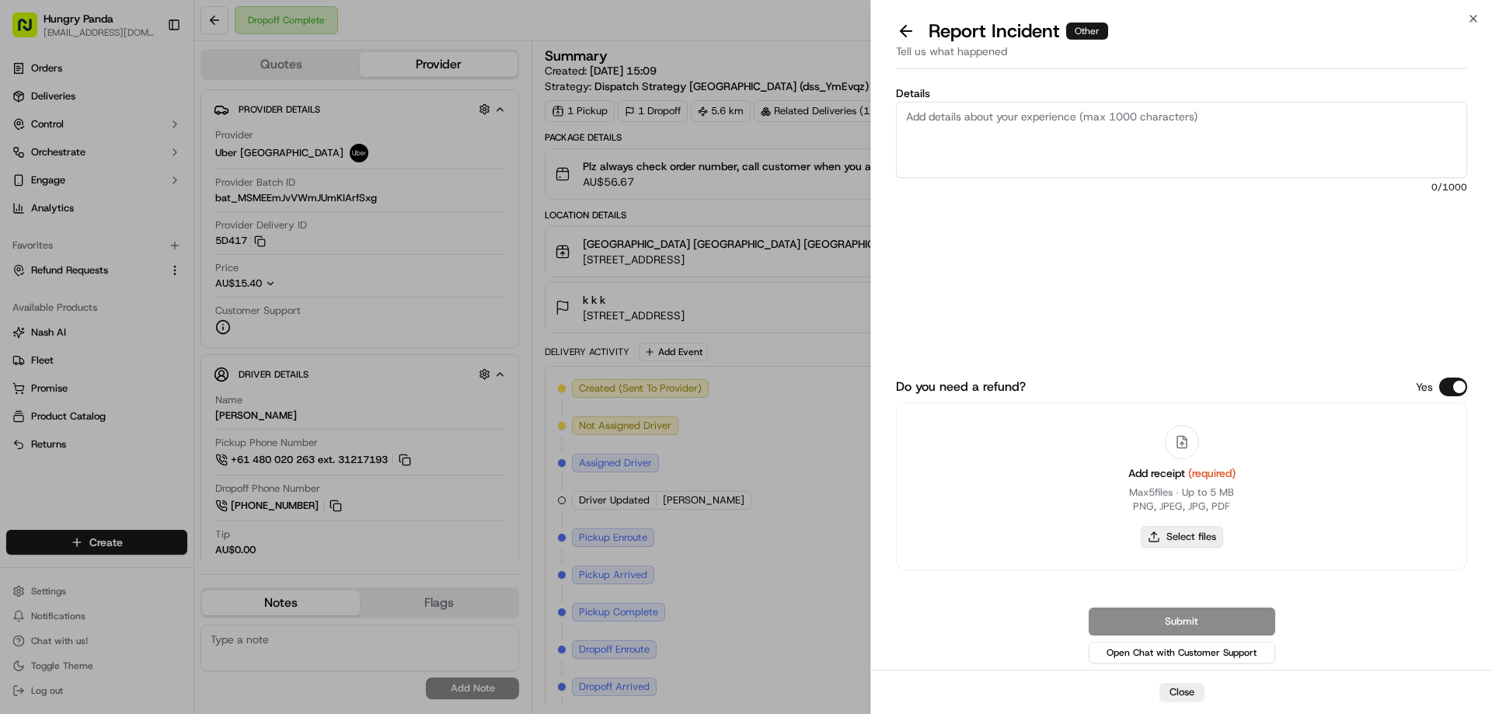
click at [1187, 538] on button "Select files" at bounding box center [1182, 537] width 82 height 22
type input "C:\fakepath\screenshot_2025-09-21_17-39-35.png"
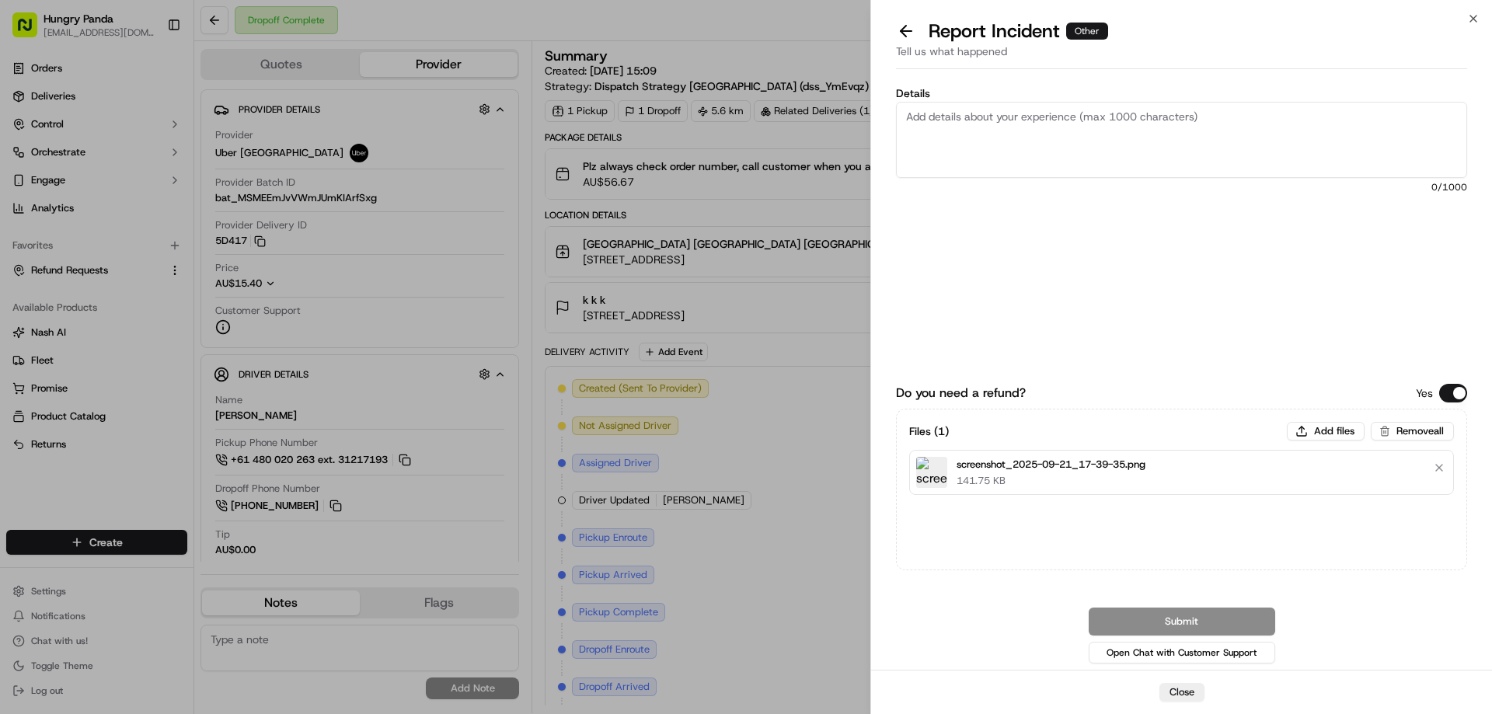
click at [1078, 120] on textarea "Details" at bounding box center [1181, 140] width 571 height 76
paste textarea "The customer reported that he did not receive the meal, and the delivery photo …"
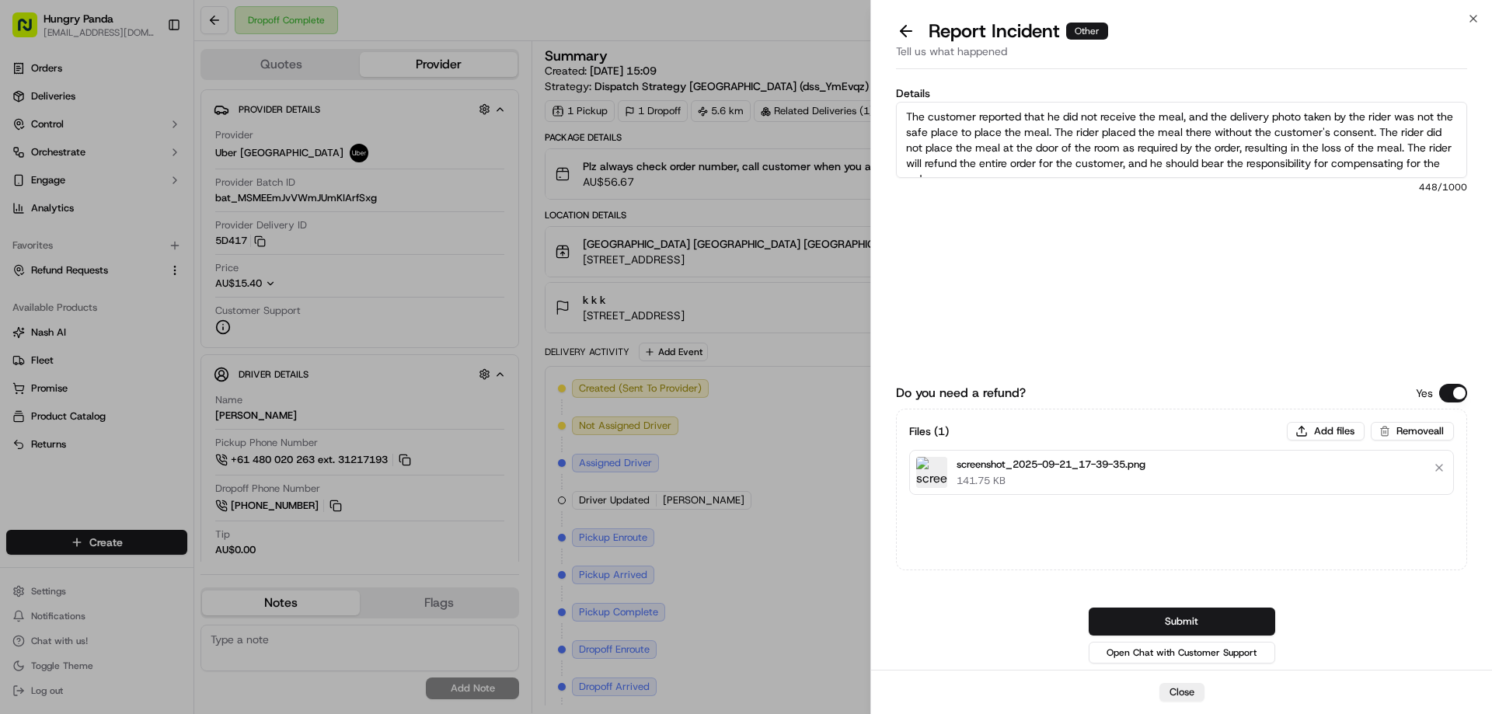
scroll to position [9, 0]
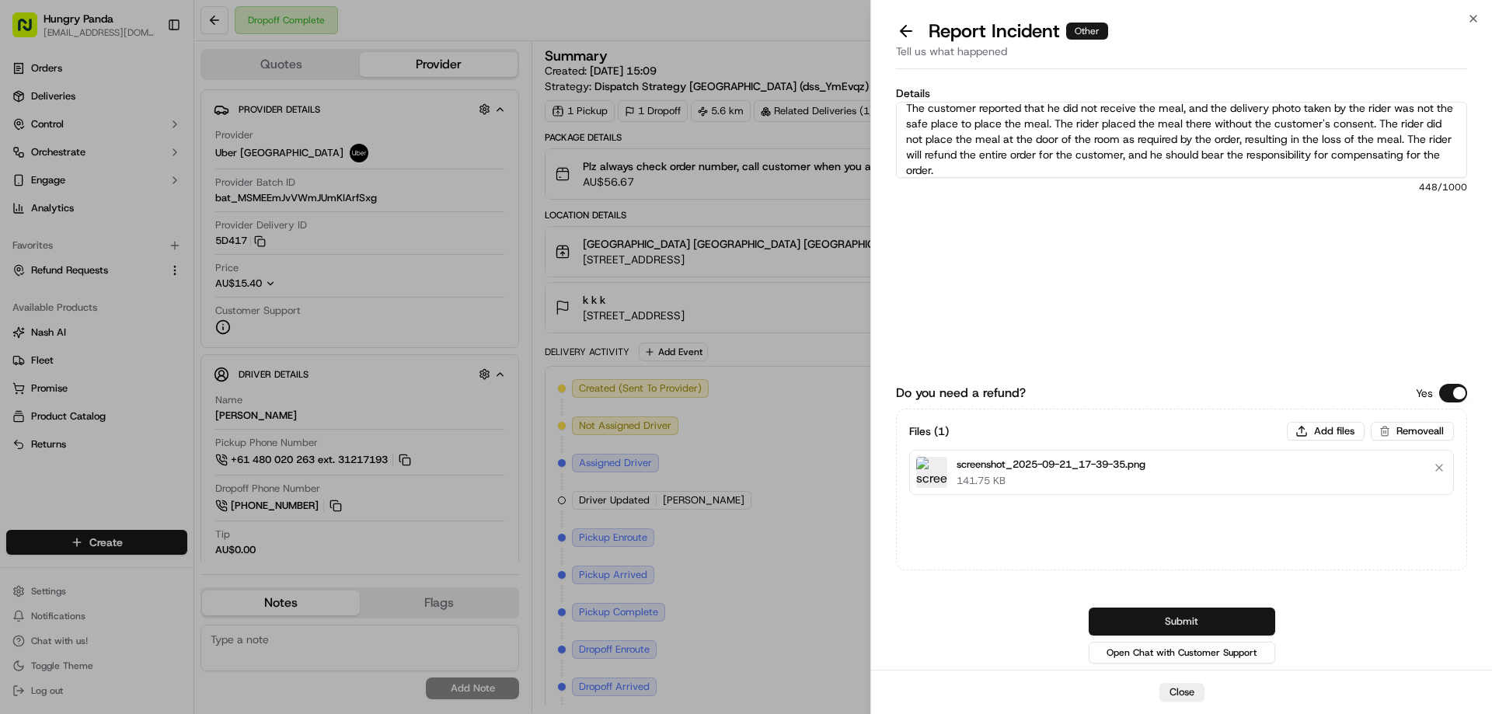
type textarea "The customer reported that he did not receive the meal, and the delivery photo …"
click at [1215, 619] on button "Submit" at bounding box center [1182, 622] width 187 height 28
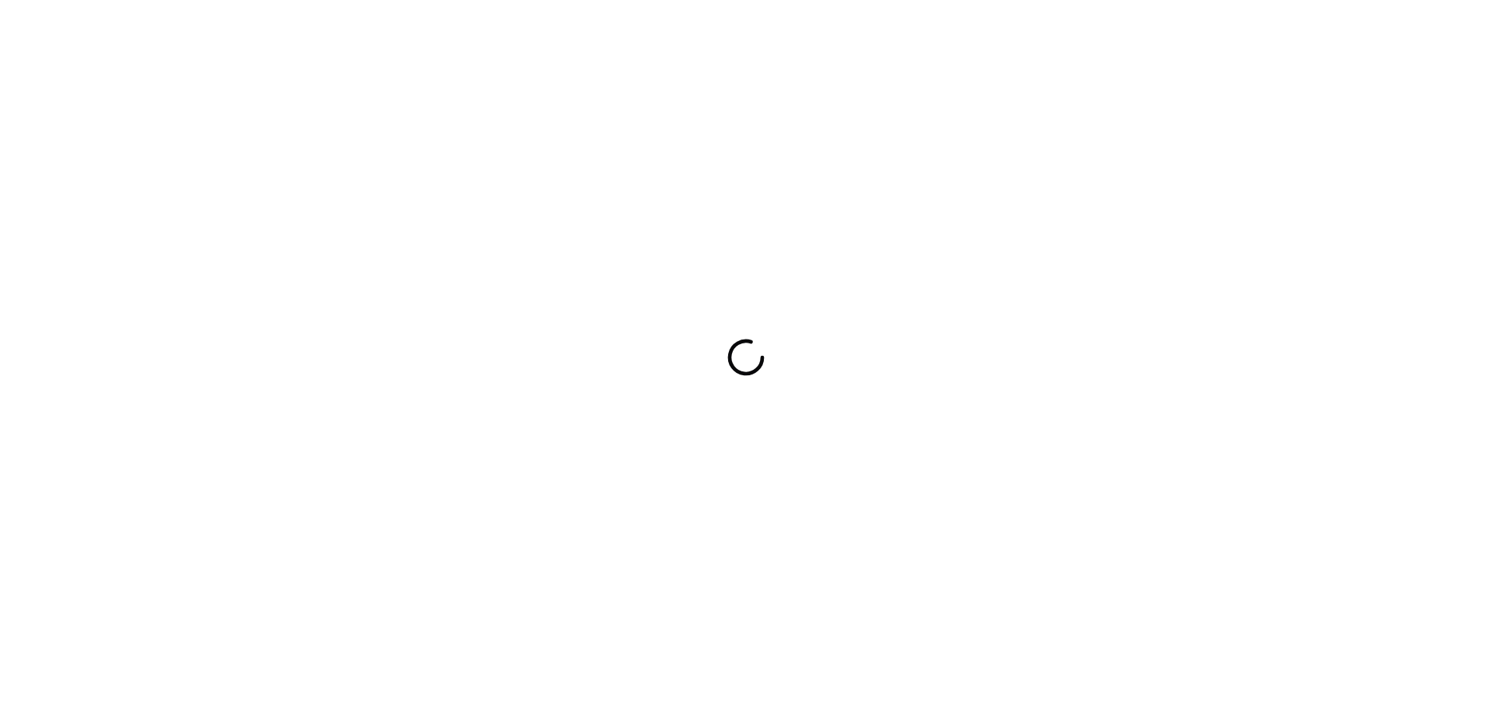
drag, startPoint x: 0, startPoint y: 0, endPoint x: 1041, endPoint y: 382, distance: 1109.1
click at [1041, 382] on div at bounding box center [746, 357] width 1492 height 714
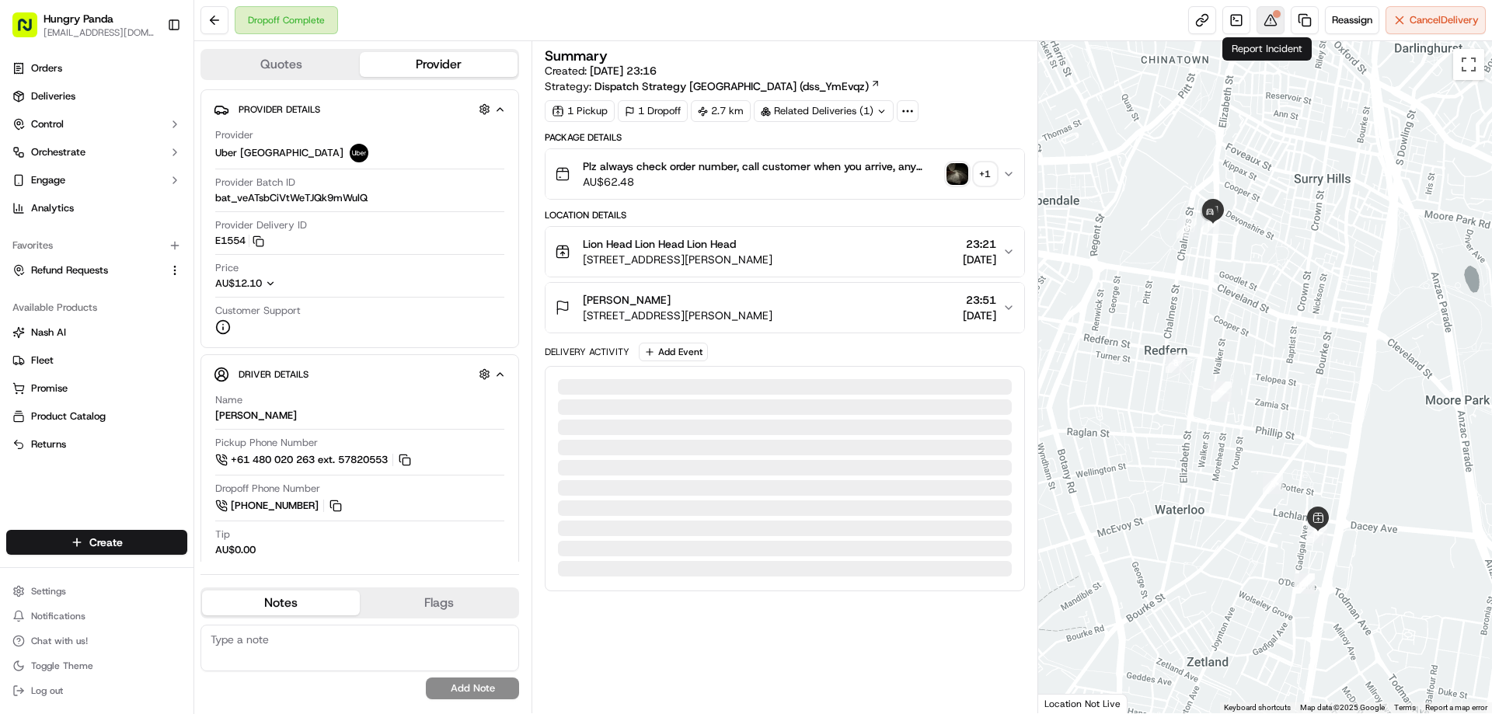
click at [1274, 24] on button at bounding box center [1271, 20] width 28 height 28
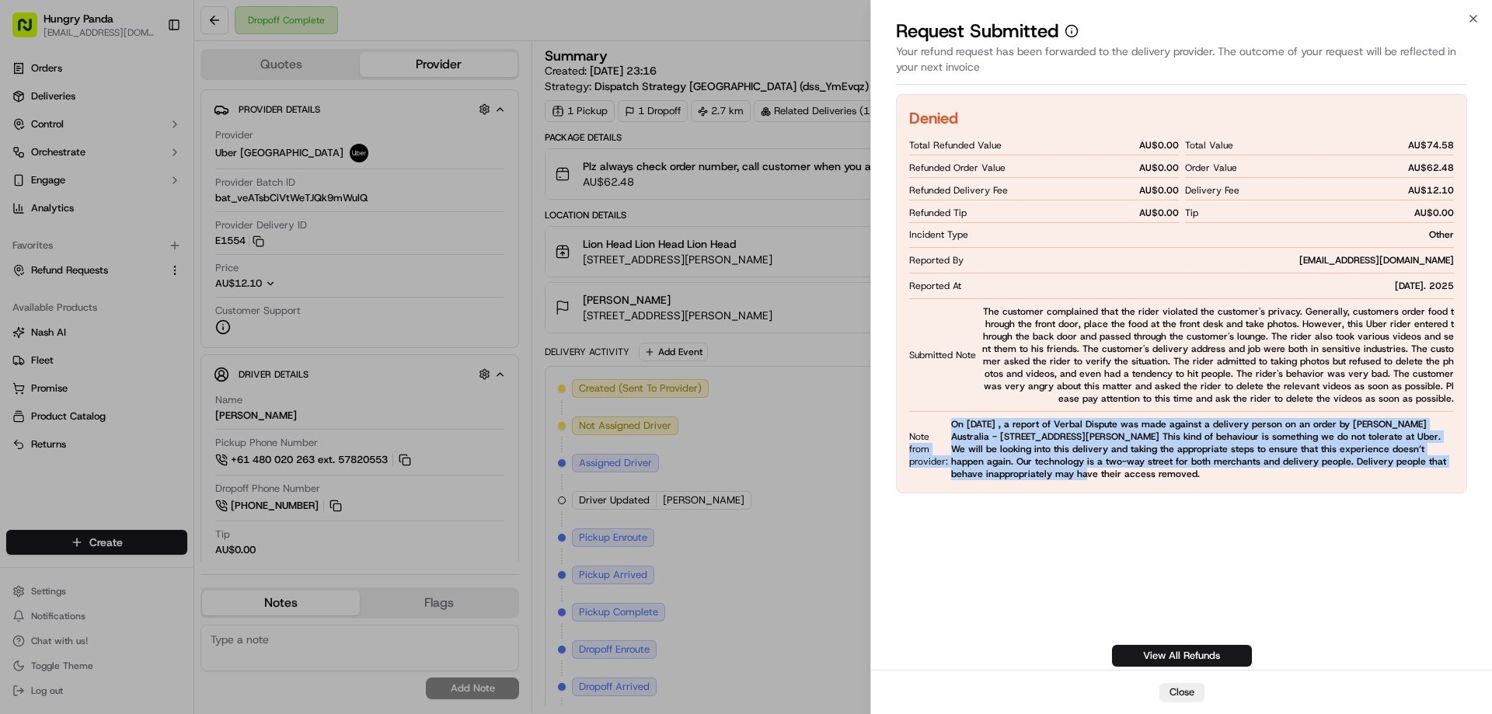
drag, startPoint x: 947, startPoint y: 425, endPoint x: 1434, endPoint y: 471, distance: 489.4
click at [1434, 471] on div "Denied Total Refunded Value AU$ 0.00 Refunded Order Value AU$ 0.00 Refunded Del…" at bounding box center [1181, 293] width 571 height 399
click at [1314, 430] on span "On 15/03/2025 , a report of Verbal Dispute was made against a delivery person o…" at bounding box center [1202, 449] width 503 height 62
click at [1168, 424] on span "On 15/03/2025 , a report of Verbal Dispute was made against a delivery person o…" at bounding box center [1202, 449] width 503 height 62
drag, startPoint x: 952, startPoint y: 425, endPoint x: 1465, endPoint y: 458, distance: 514.0
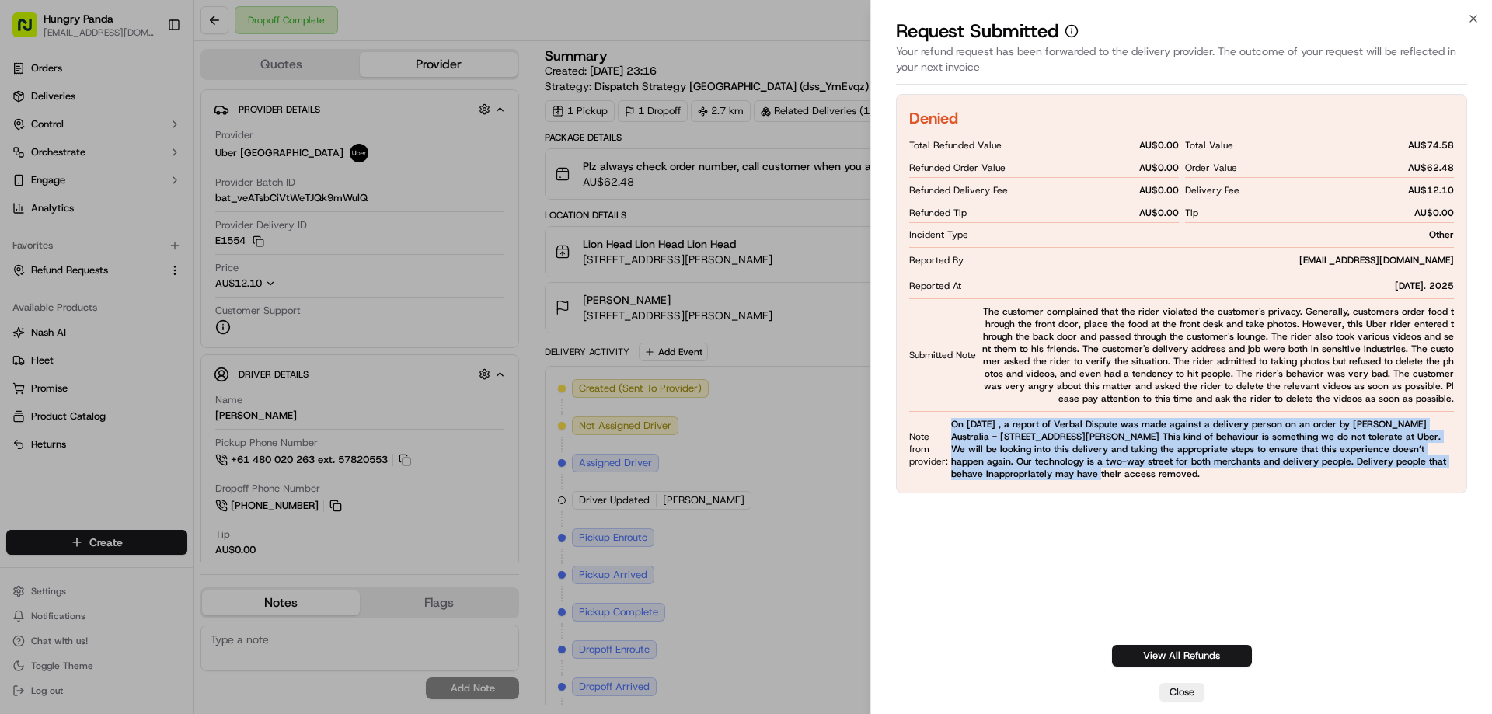
click at [1465, 458] on div "Denied Total Refunded Value AU$ 0.00 Refunded Order Value AU$ 0.00 Refunded Del…" at bounding box center [1181, 293] width 571 height 399
copy span "On 15/03/2025 , a report of Verbal Dispute was made against a delivery person o…"
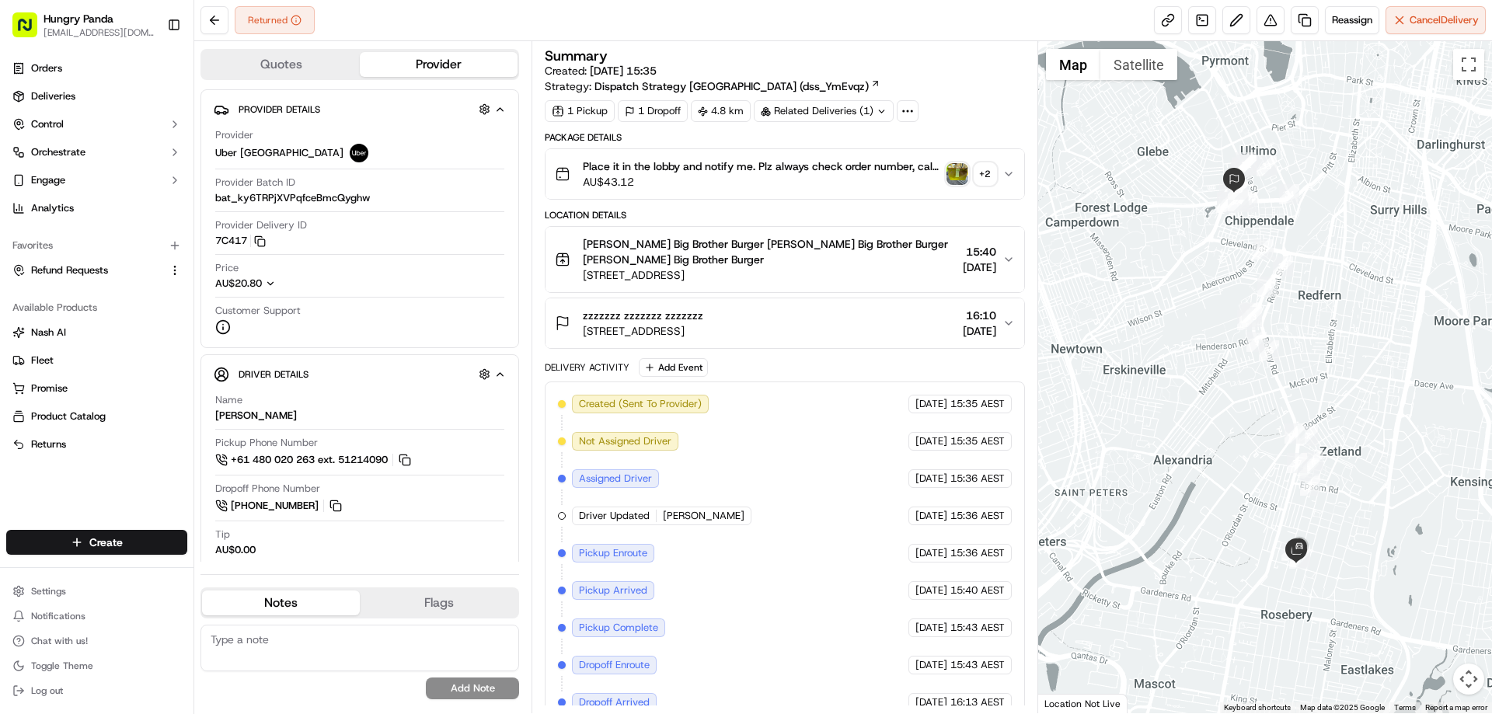
click at [959, 164] on img "button" at bounding box center [958, 174] width 22 height 22
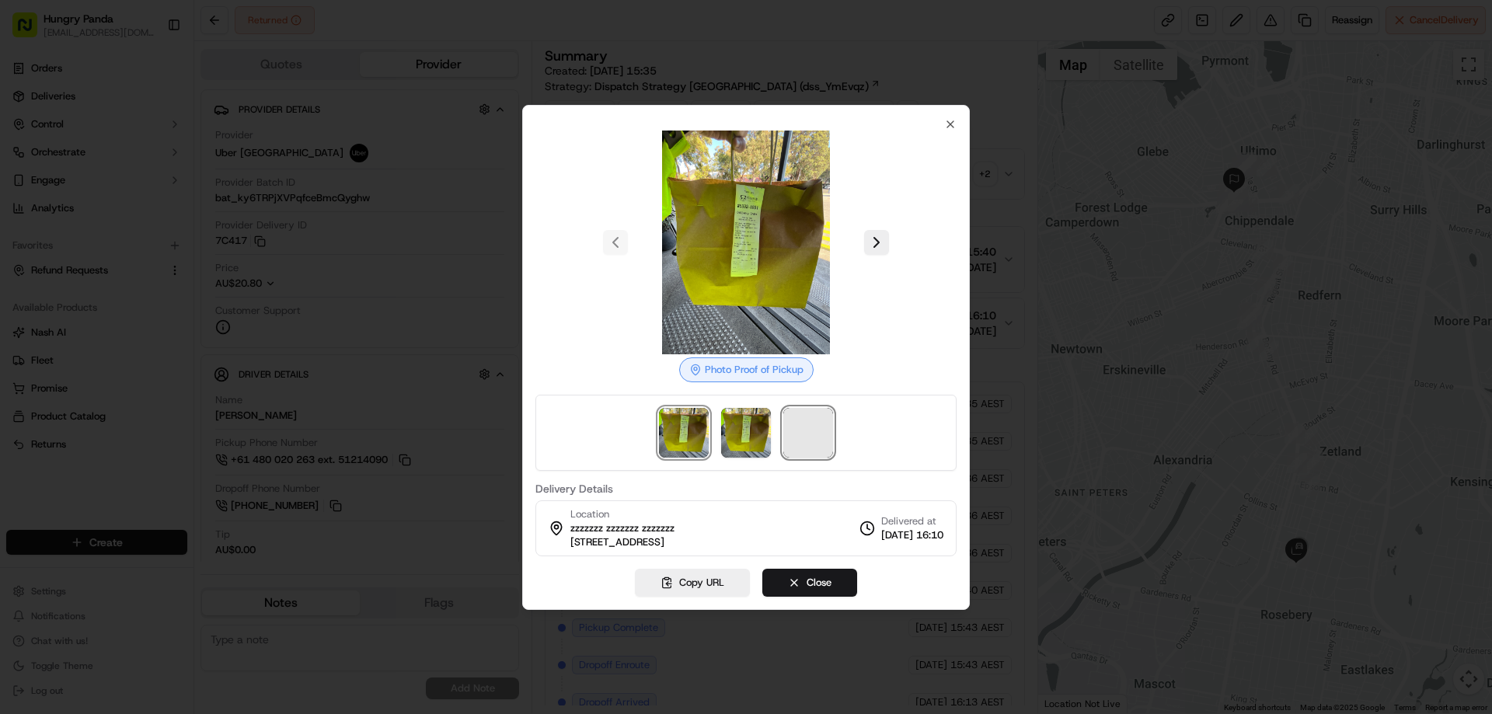
click at [798, 434] on span at bounding box center [808, 433] width 50 height 50
click at [1009, 210] on div at bounding box center [746, 357] width 1492 height 714
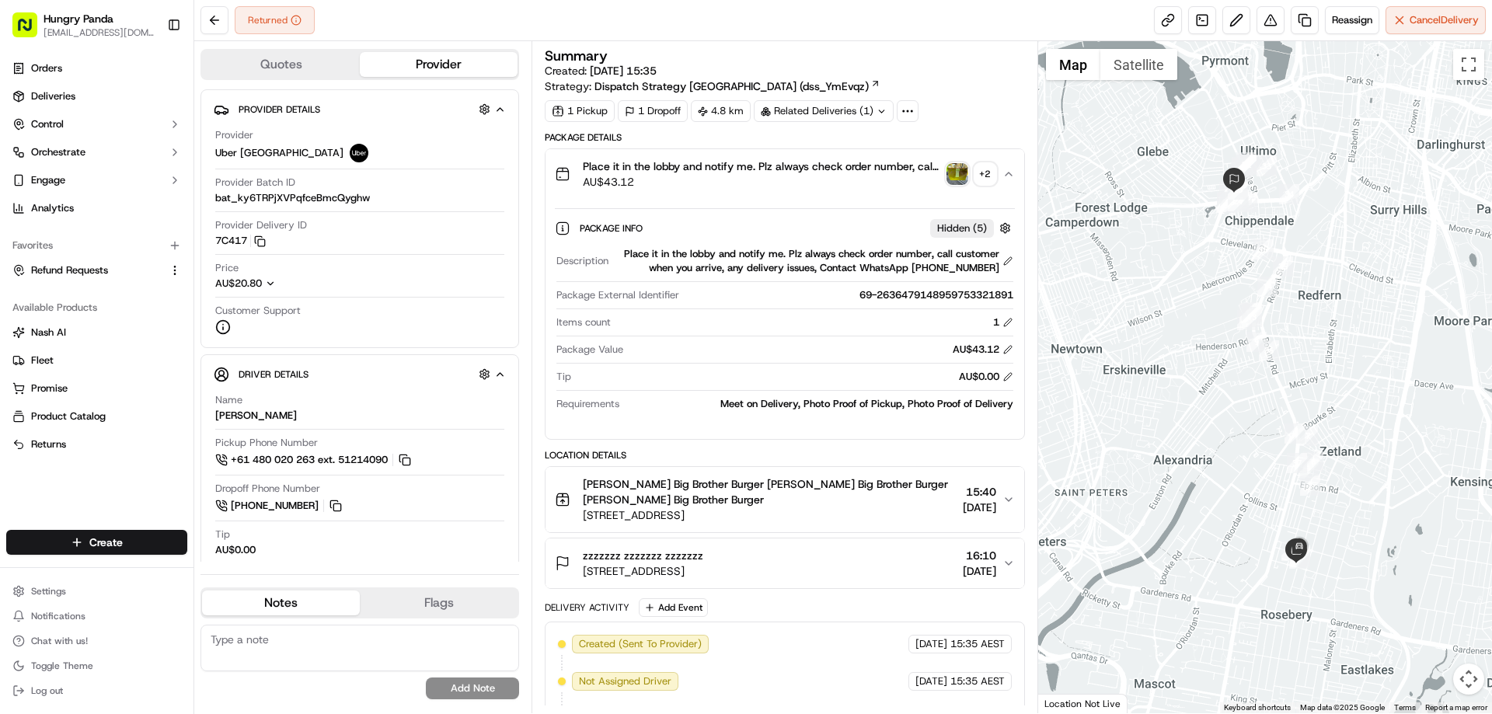
click at [1090, 153] on div at bounding box center [1265, 377] width 455 height 672
click at [1270, 19] on button at bounding box center [1271, 20] width 28 height 28
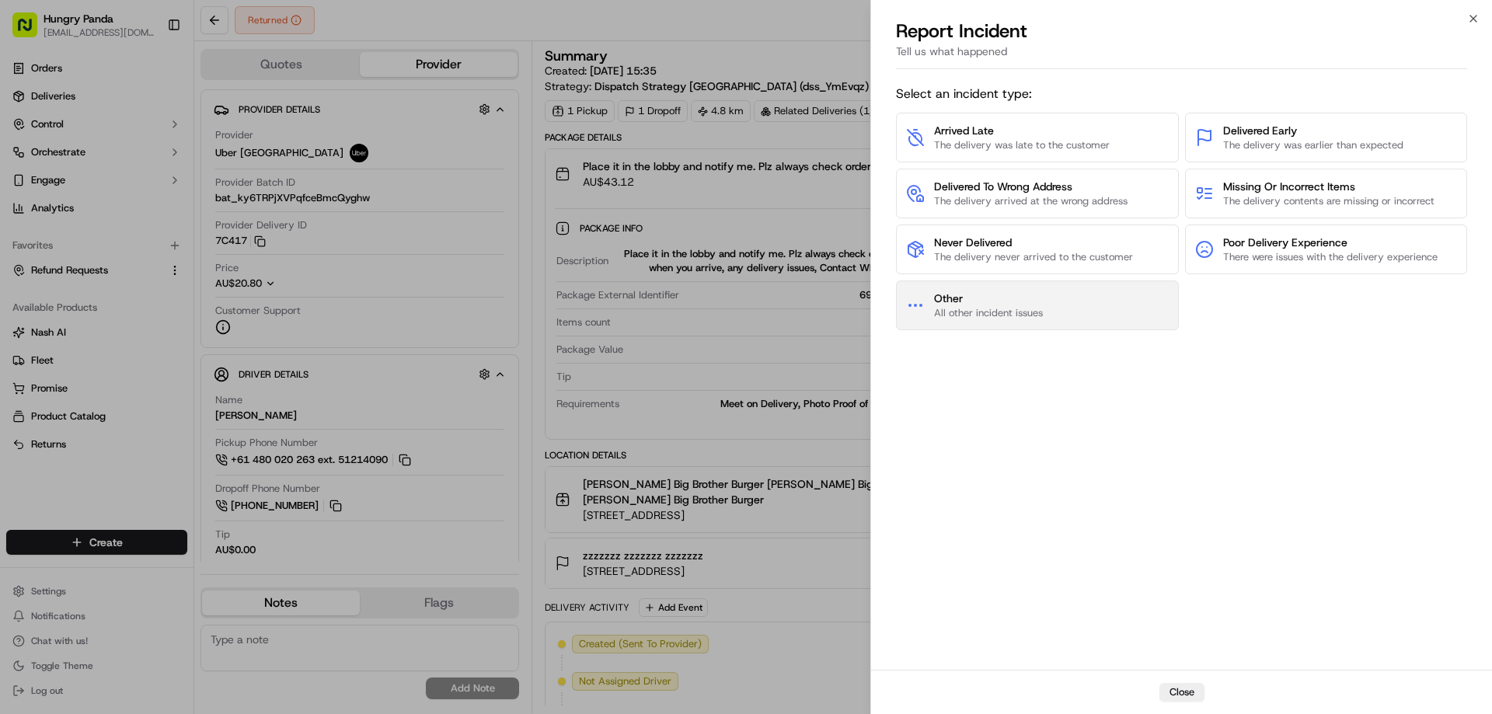
click at [1007, 309] on span "All other incident issues" at bounding box center [988, 313] width 109 height 14
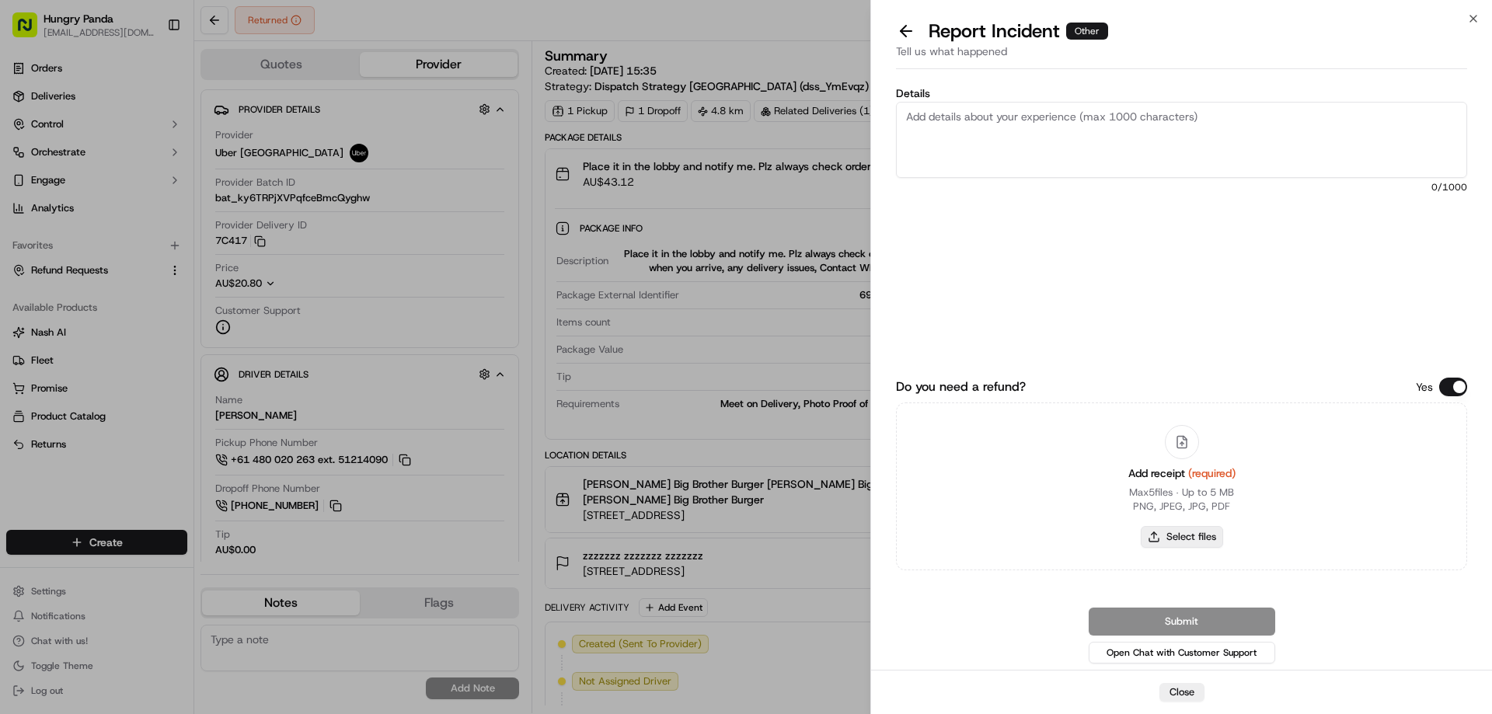
click at [1171, 532] on button "Select files" at bounding box center [1182, 537] width 82 height 22
type input "C:\fakepath\screenshot_2025-09-21_17-44-46.png"
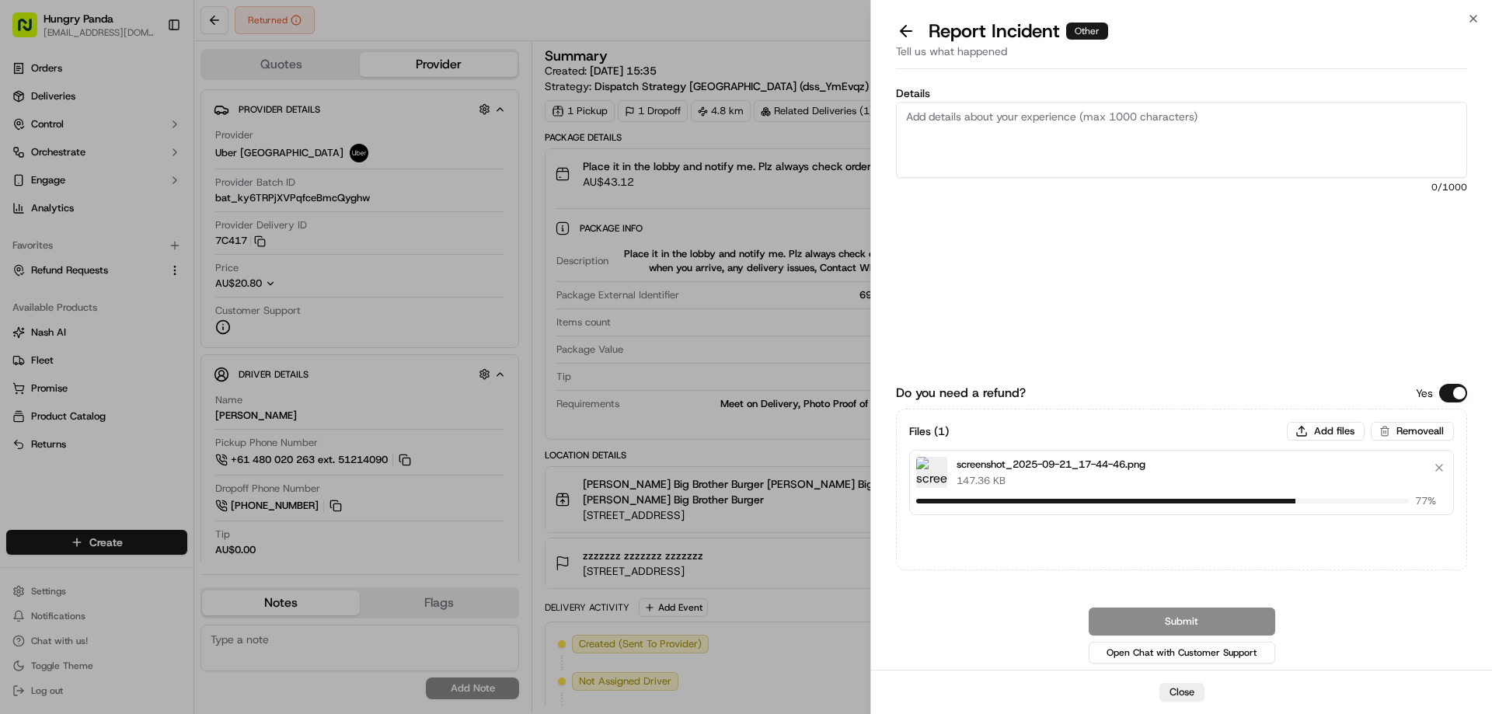
click at [1003, 142] on textarea "Details" at bounding box center [1181, 140] width 571 height 76
paste textarea "The customer reported that he did not receive the meal. The order log showed th…"
type textarea "The customer reported that he did not receive the meal. The order log showed th…"
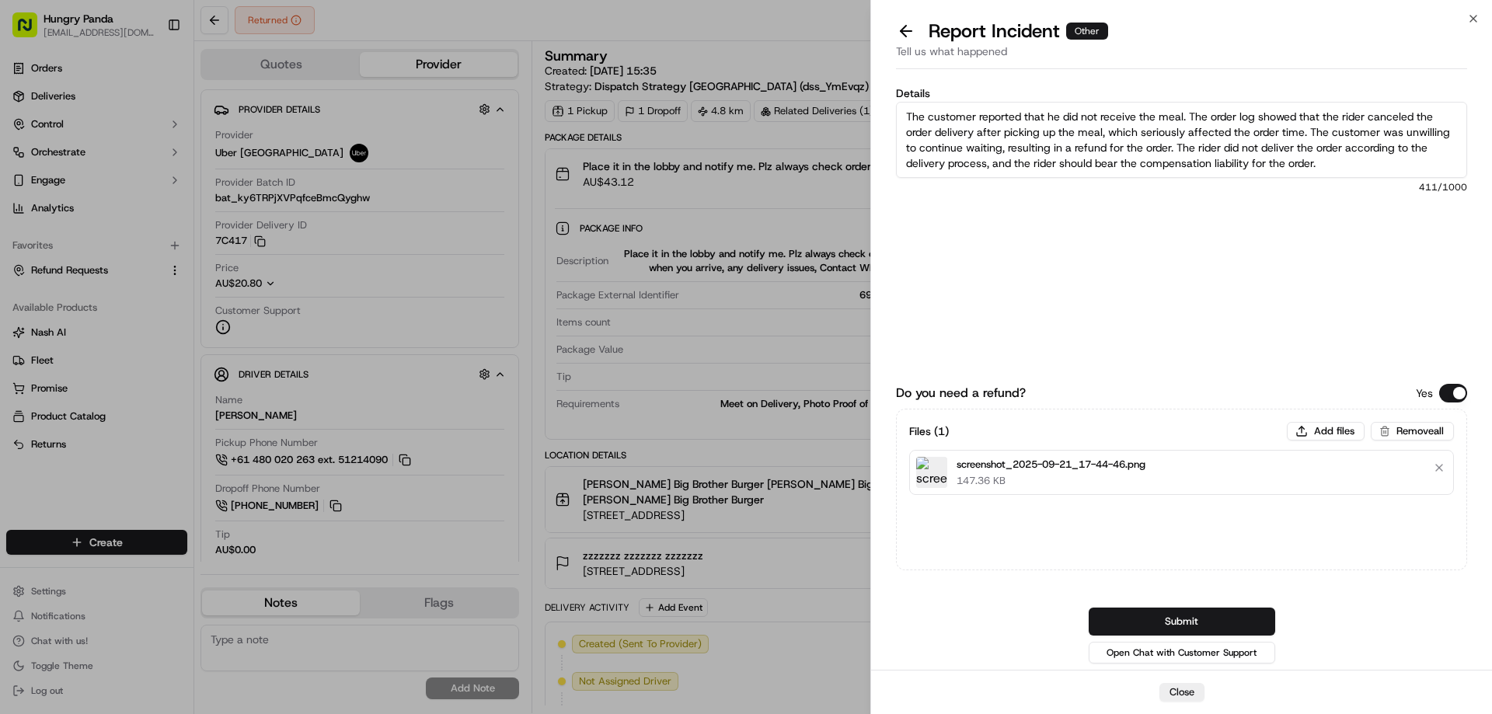
type textarea "The customer reported that he did not receive the meal. The order log showed th…"
click at [1180, 627] on button "Submit" at bounding box center [1182, 622] width 187 height 28
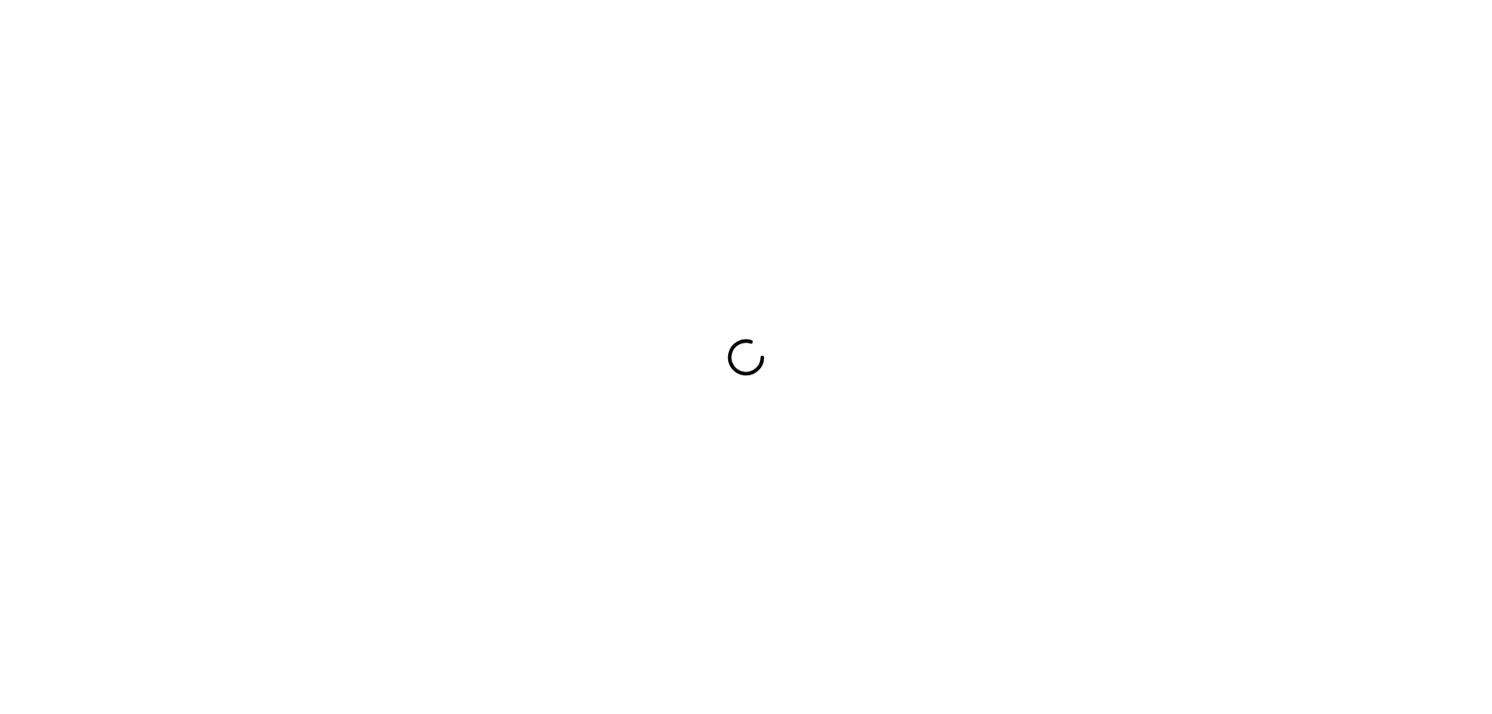
click at [753, 239] on div at bounding box center [746, 357] width 1492 height 714
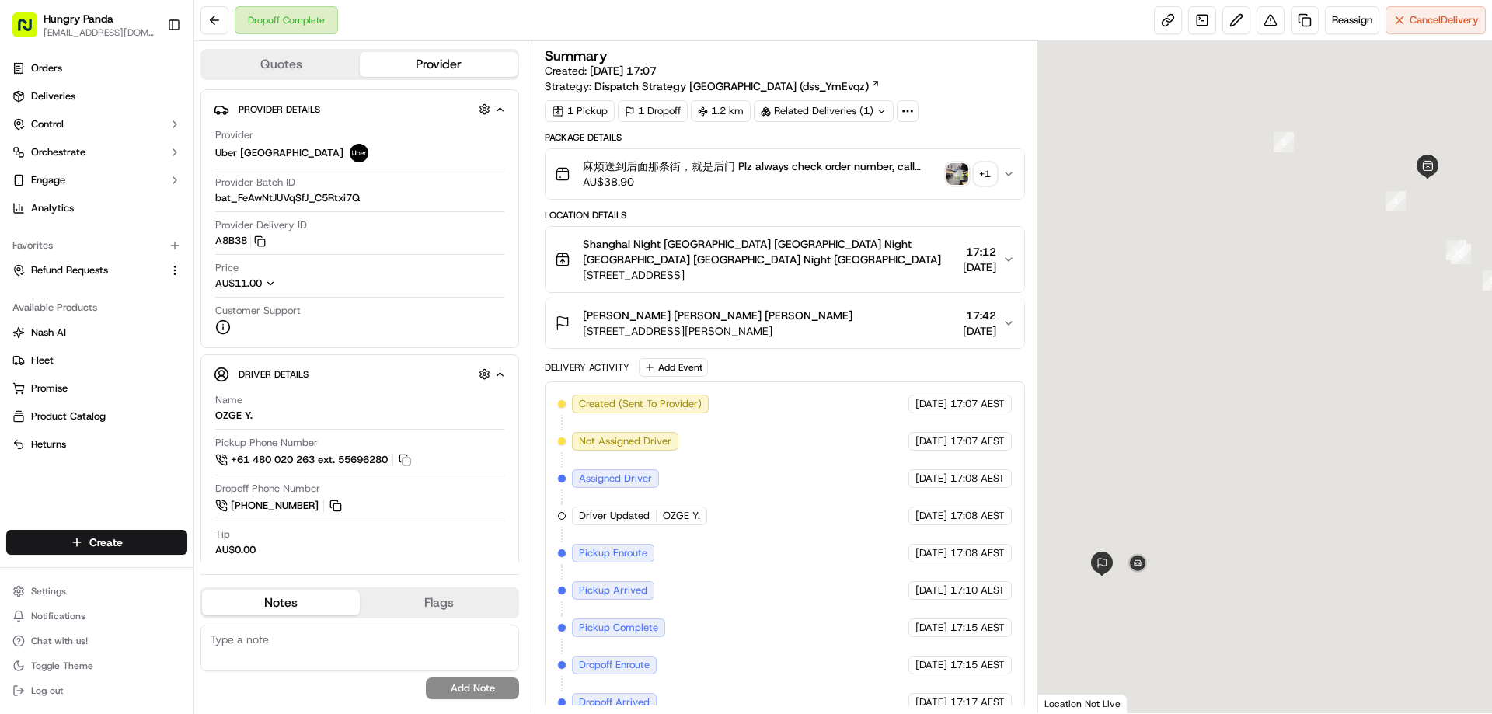
click at [946, 176] on div "麻烦送到后面那条街，就是后门 Plz always check order number, call customer when you arrive, an…" at bounding box center [778, 174] width 447 height 31
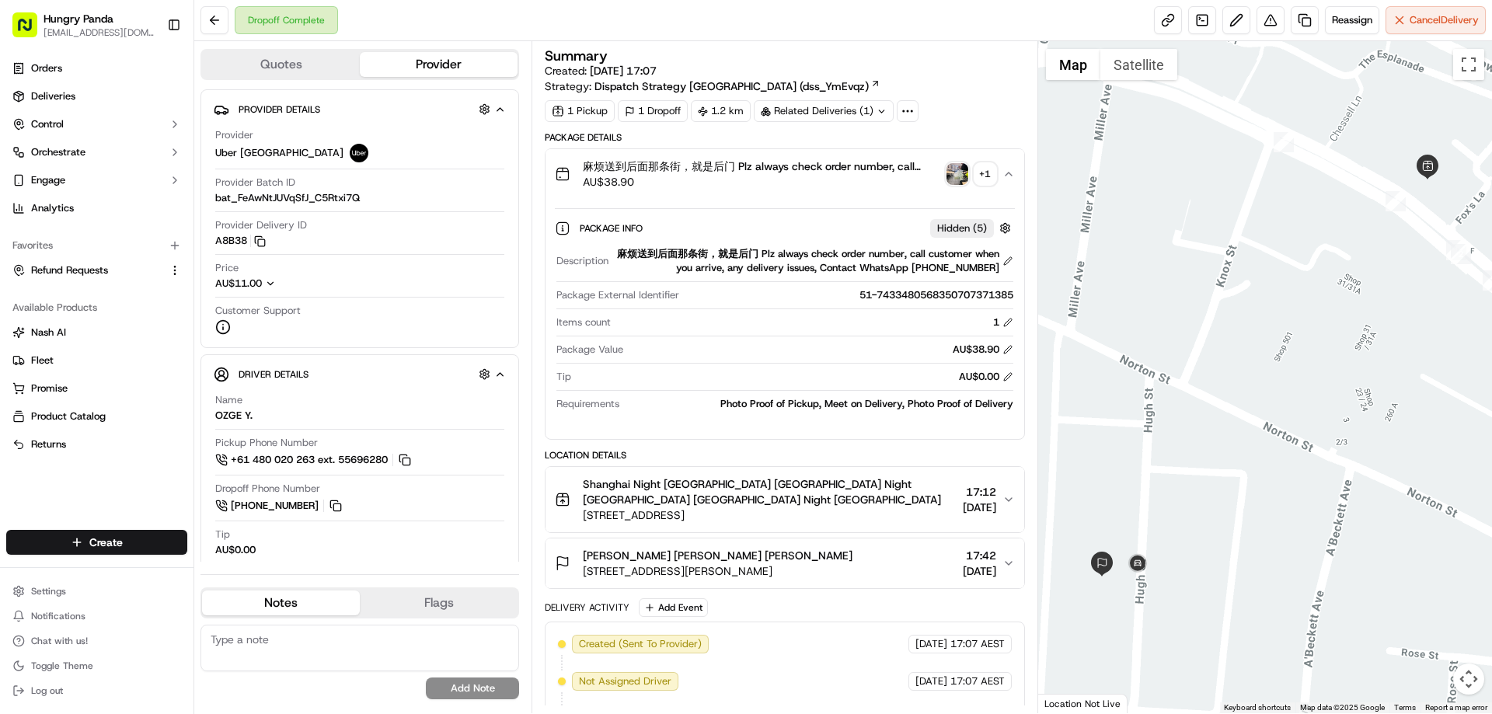
click at [956, 173] on img "button" at bounding box center [958, 174] width 22 height 22
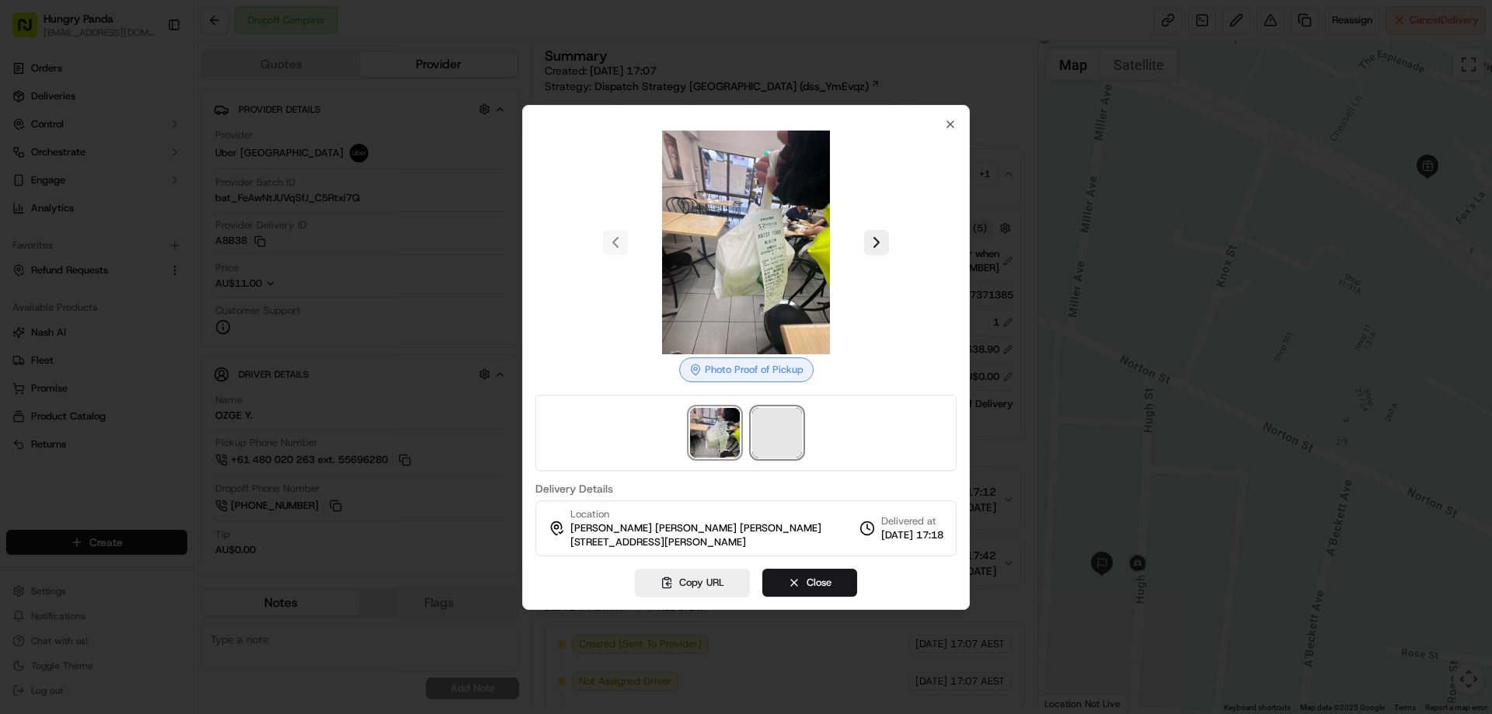
click at [785, 442] on span at bounding box center [777, 433] width 50 height 50
click at [1013, 176] on div at bounding box center [746, 357] width 1492 height 714
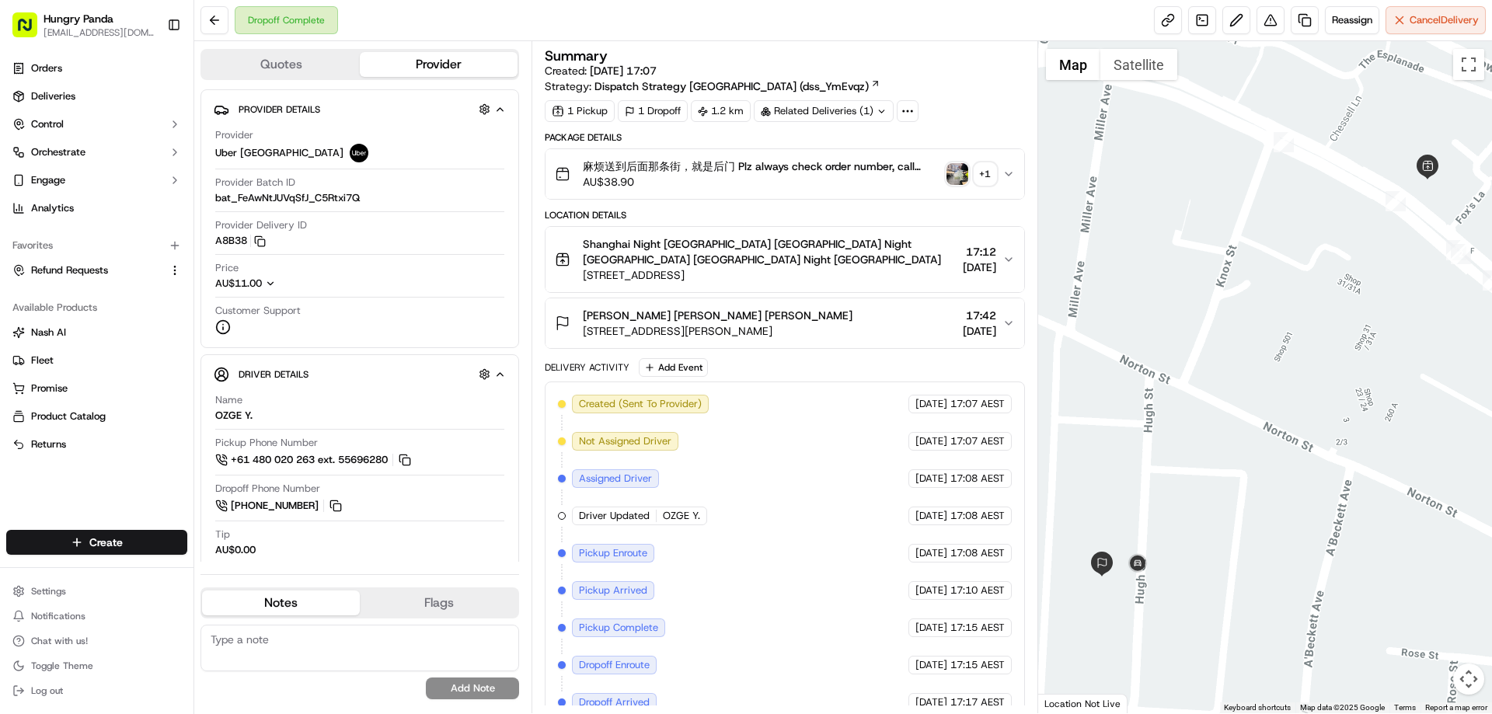
click at [1013, 176] on icon "button" at bounding box center [1009, 174] width 12 height 12
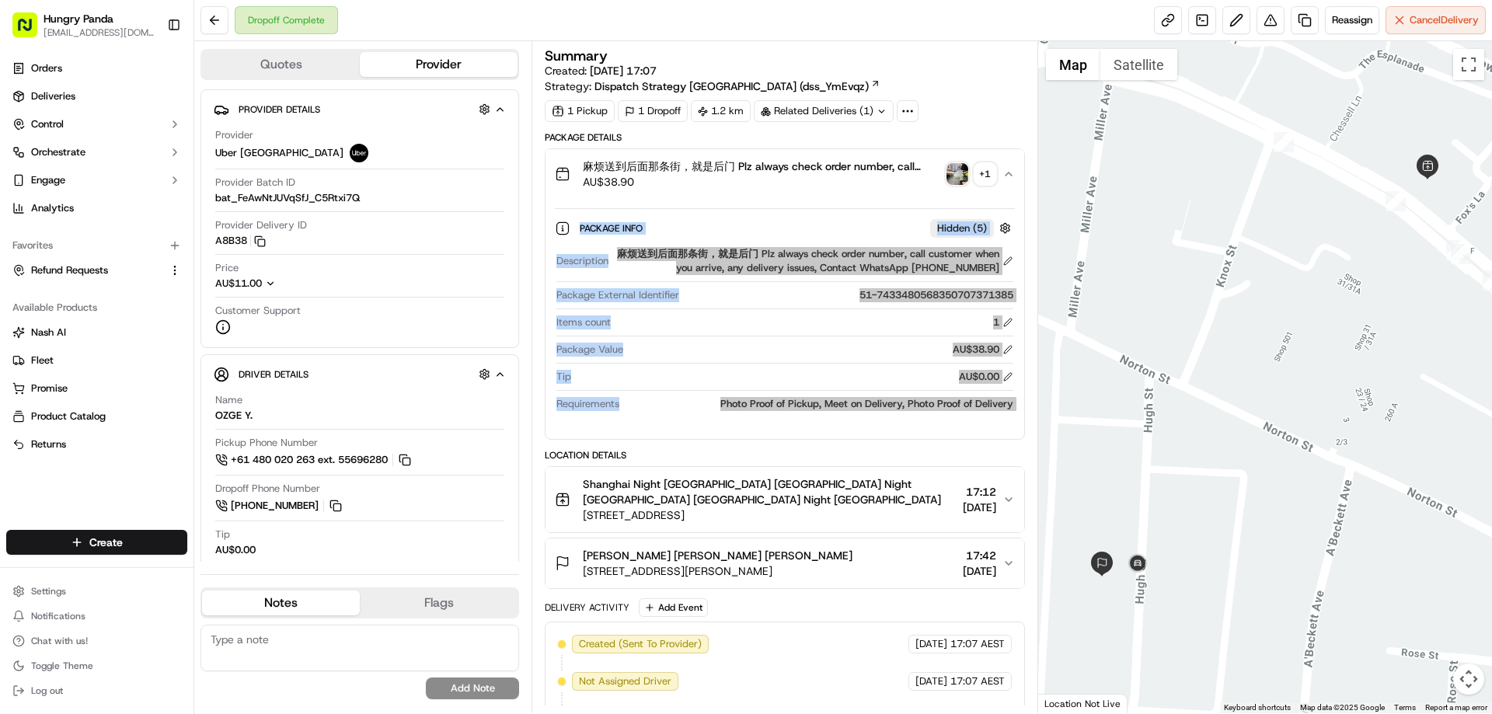
click at [804, 206] on div "Package Info Hidden ( 5 ) Description 麻烦送到后面那条街，就是后门 Plz always check order num…" at bounding box center [785, 313] width 478 height 228
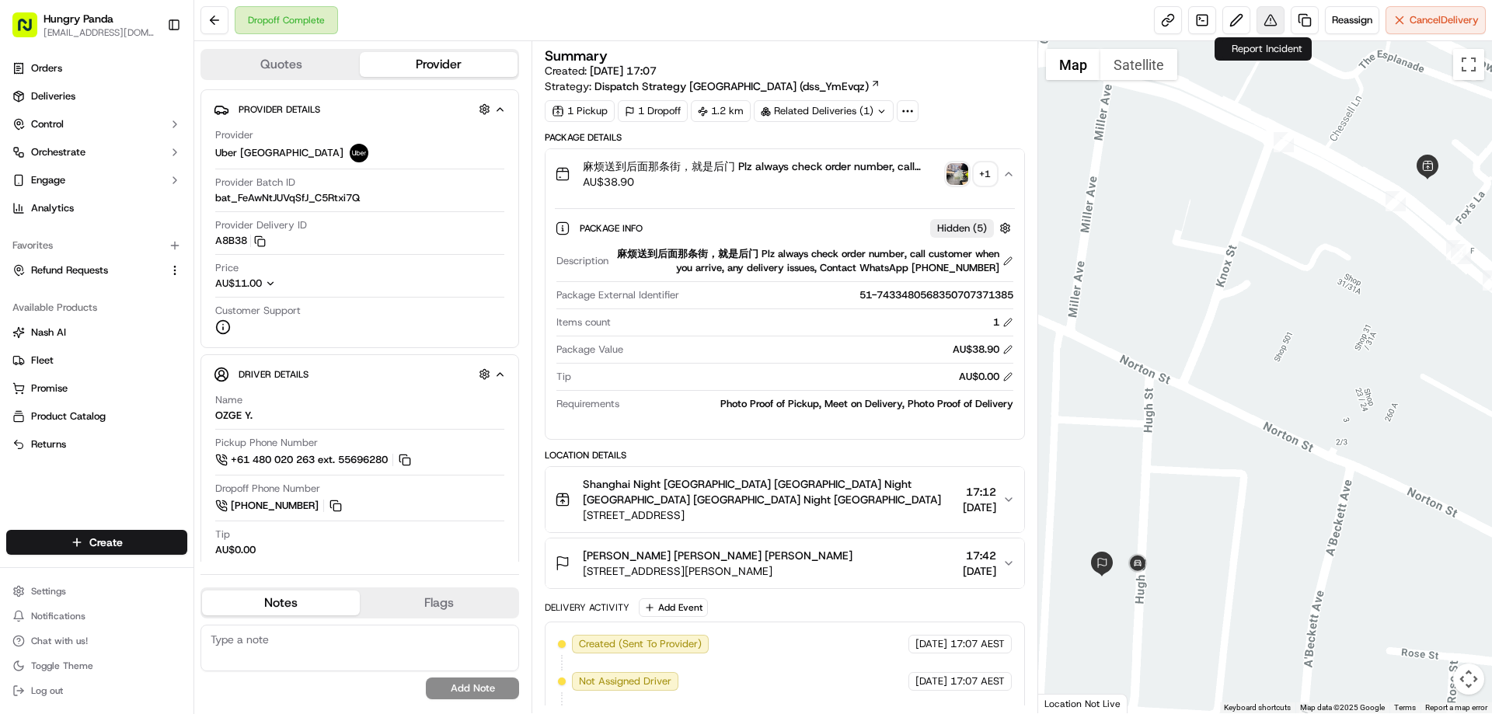
click at [1265, 15] on button at bounding box center [1271, 20] width 28 height 28
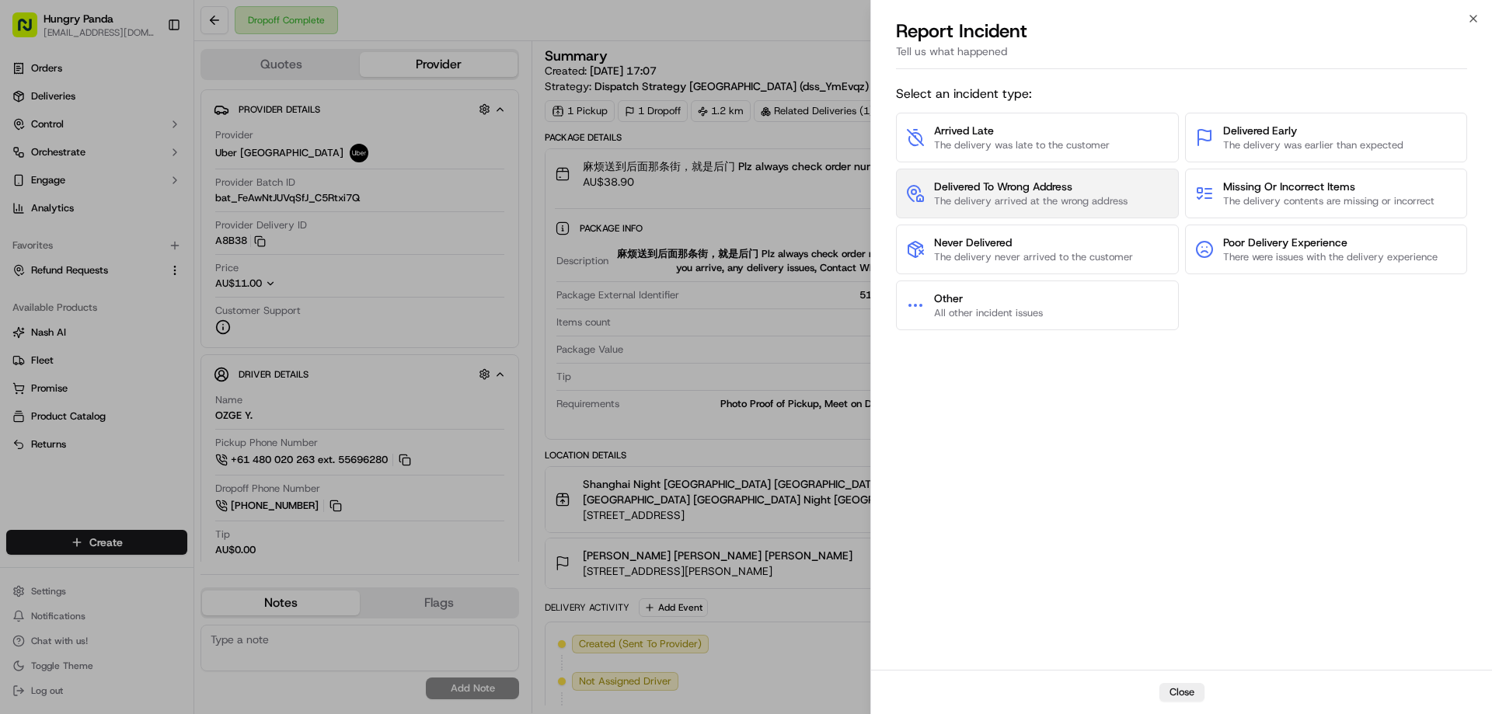
click at [1048, 185] on span "Delivered To Wrong Address" at bounding box center [1031, 187] width 194 height 16
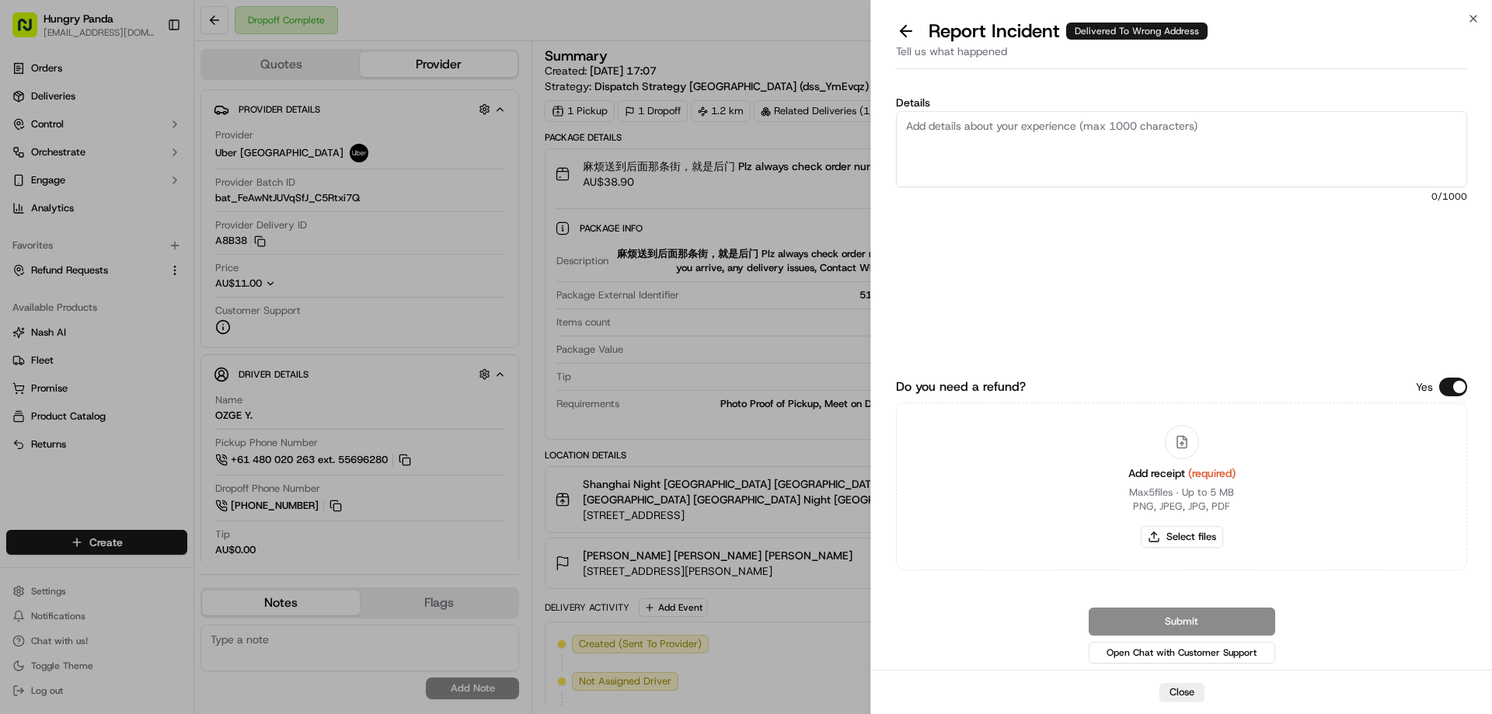
click at [1177, 550] on div "Add receipt (required) Max 5 files ∙ Up to 5 MB PNG, JPEG, JPG, PDF Select files" at bounding box center [1182, 486] width 132 height 141
click at [1174, 539] on button "Select files" at bounding box center [1182, 537] width 82 height 22
type input "C:\fakepath\screenshot_2025-09-21_17-46-16.png"
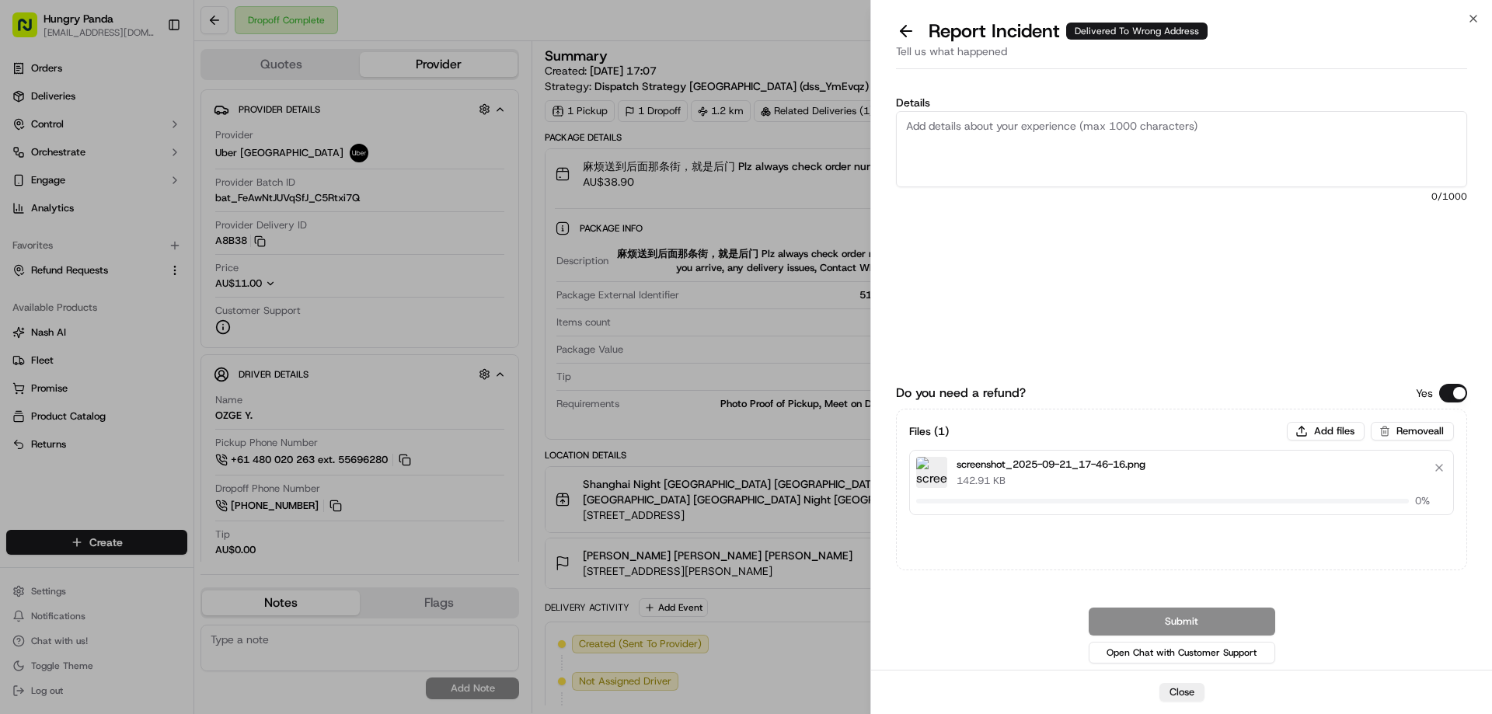
click at [1012, 134] on textarea "Details" at bounding box center [1181, 149] width 571 height 76
click at [1020, 186] on textarea "Details" at bounding box center [1181, 149] width 571 height 76
paste textarea "The customer reported that he did not receive the food. The photo taken by the …"
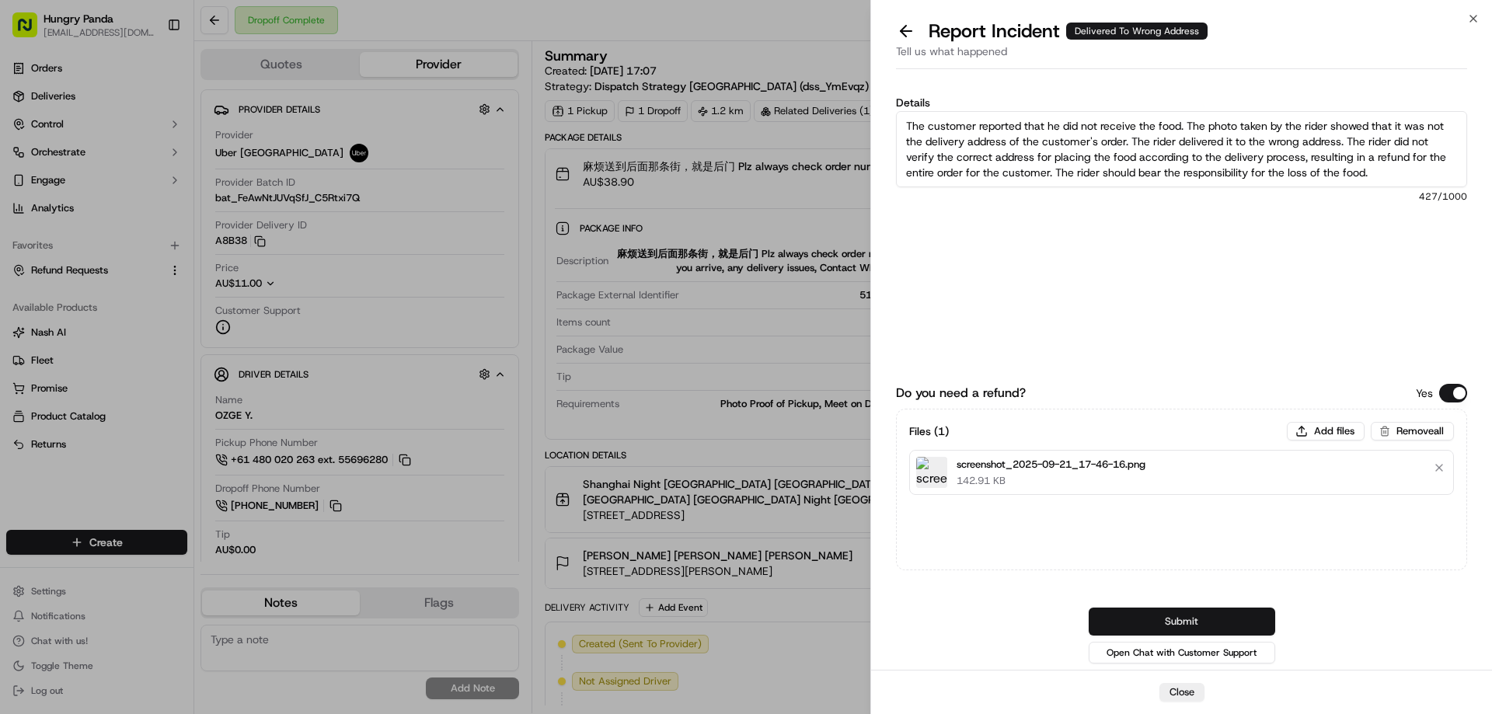
type textarea "The customer reported that he did not receive the food. The photo taken by the …"
click at [1142, 611] on button "Submit" at bounding box center [1182, 622] width 187 height 28
